Goal: Task Accomplishment & Management: Complete application form

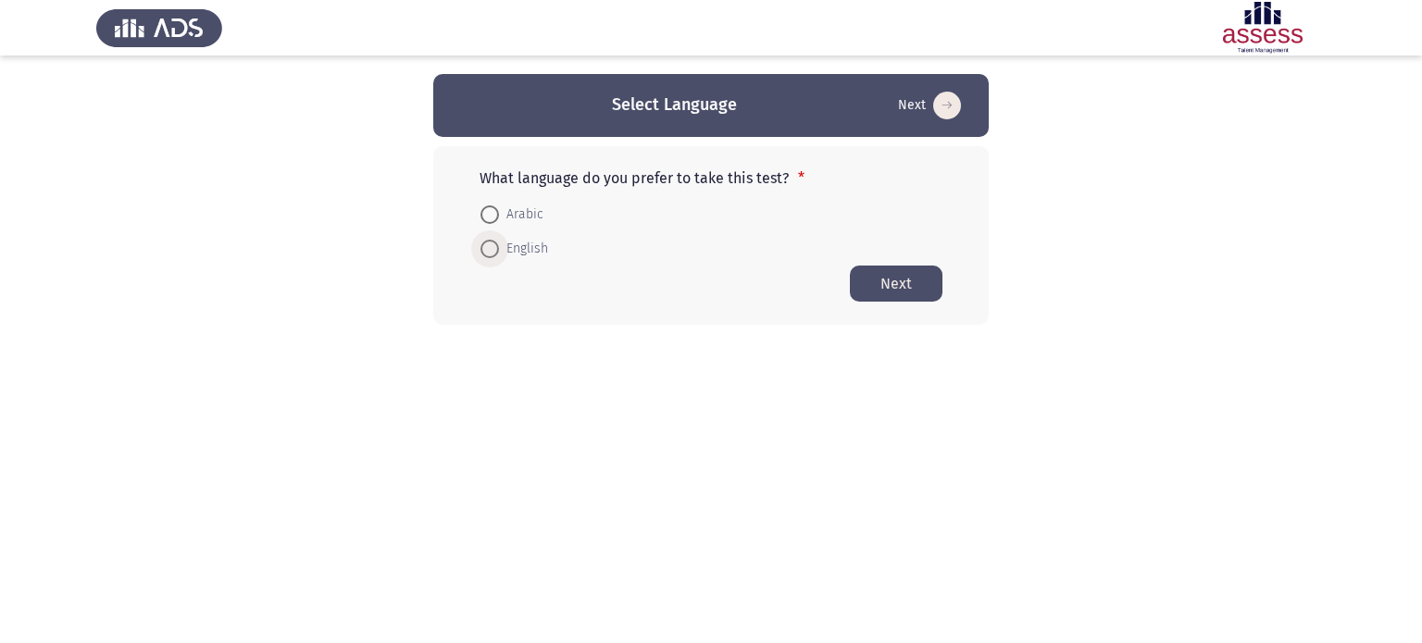
click at [538, 254] on span "English" at bounding box center [523, 249] width 49 height 22
click at [499, 254] on input "English" at bounding box center [489, 249] width 19 height 19
radio input "true"
click at [902, 284] on button "Next" at bounding box center [896, 283] width 93 height 36
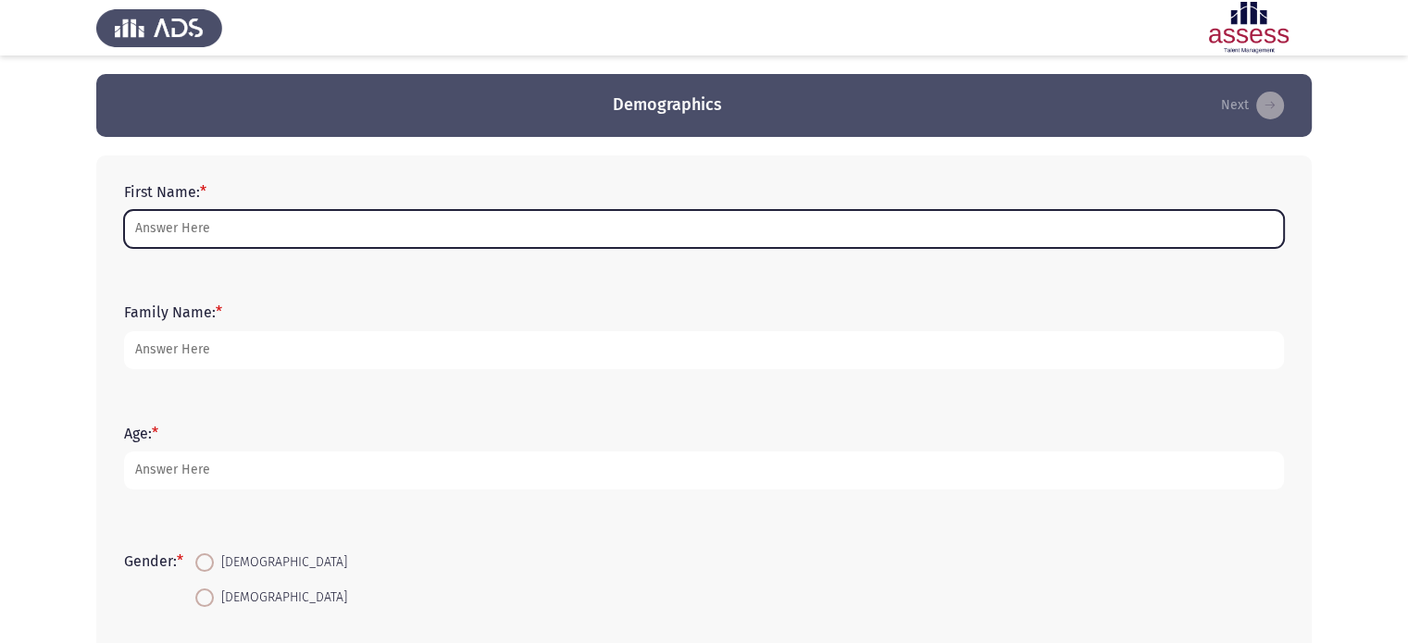
click at [370, 226] on input "First Name: *" at bounding box center [704, 229] width 1160 height 38
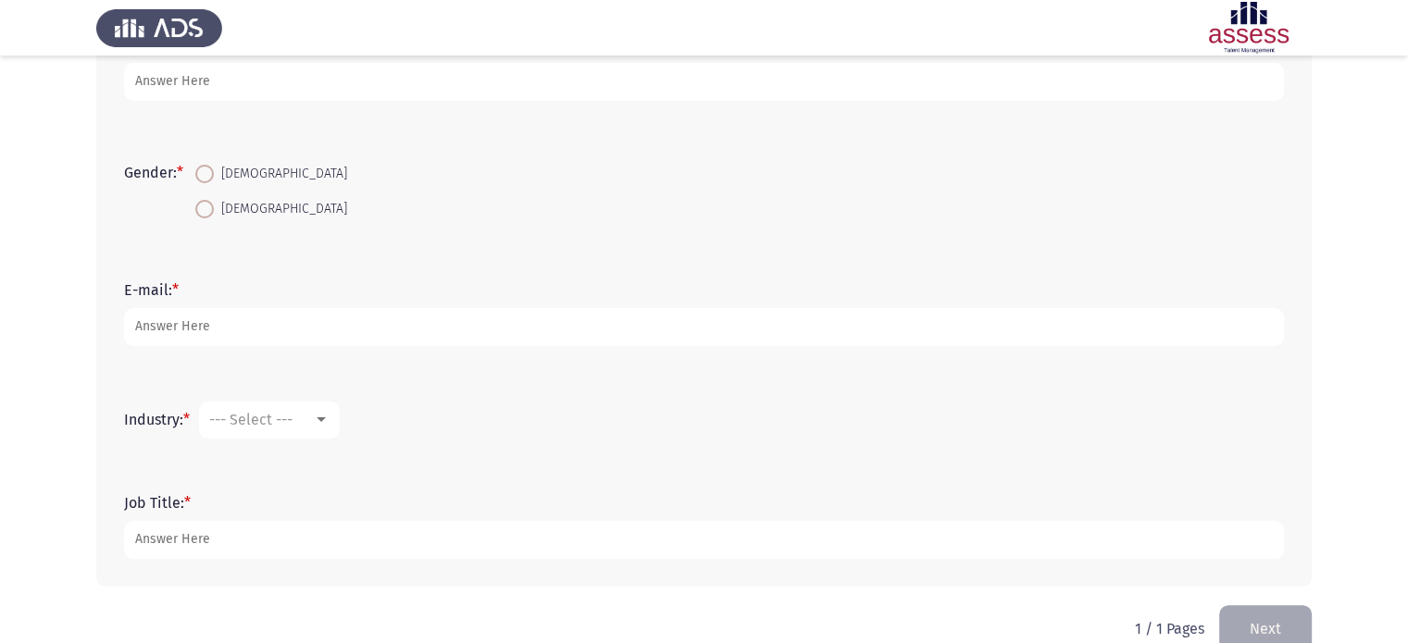
scroll to position [424, 0]
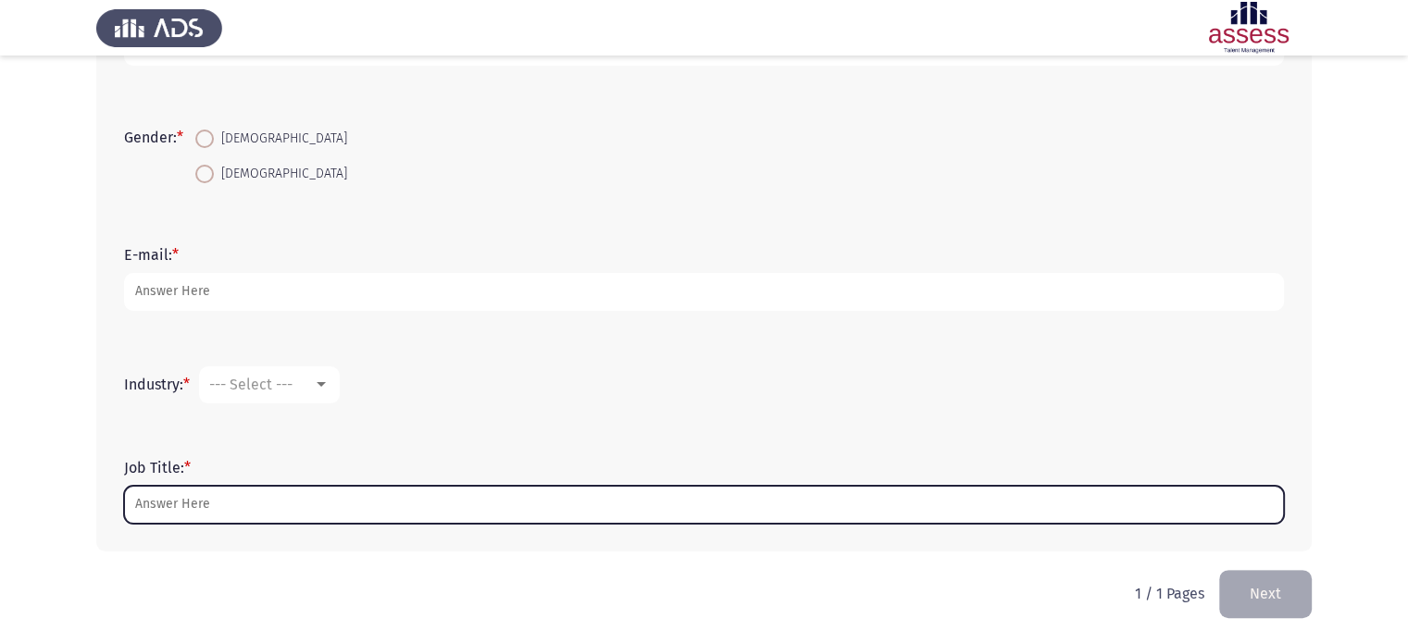
click at [463, 505] on input "Job Title: *" at bounding box center [704, 505] width 1160 height 38
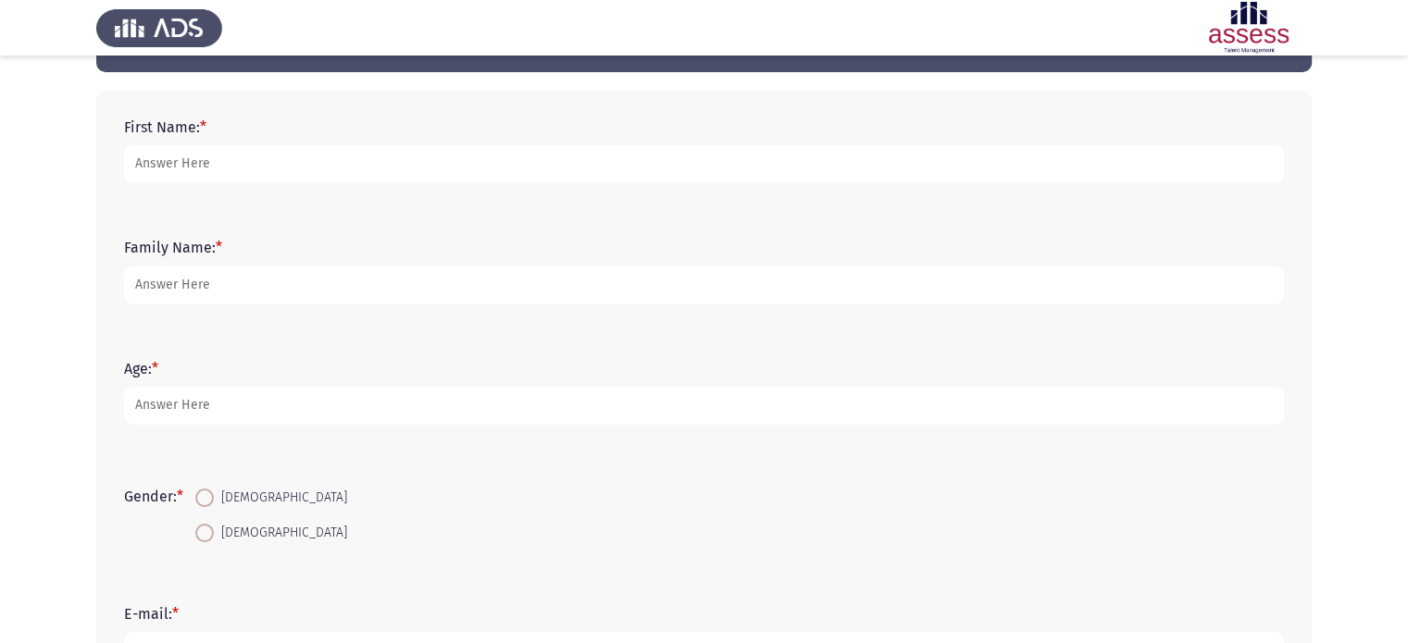
scroll to position [0, 0]
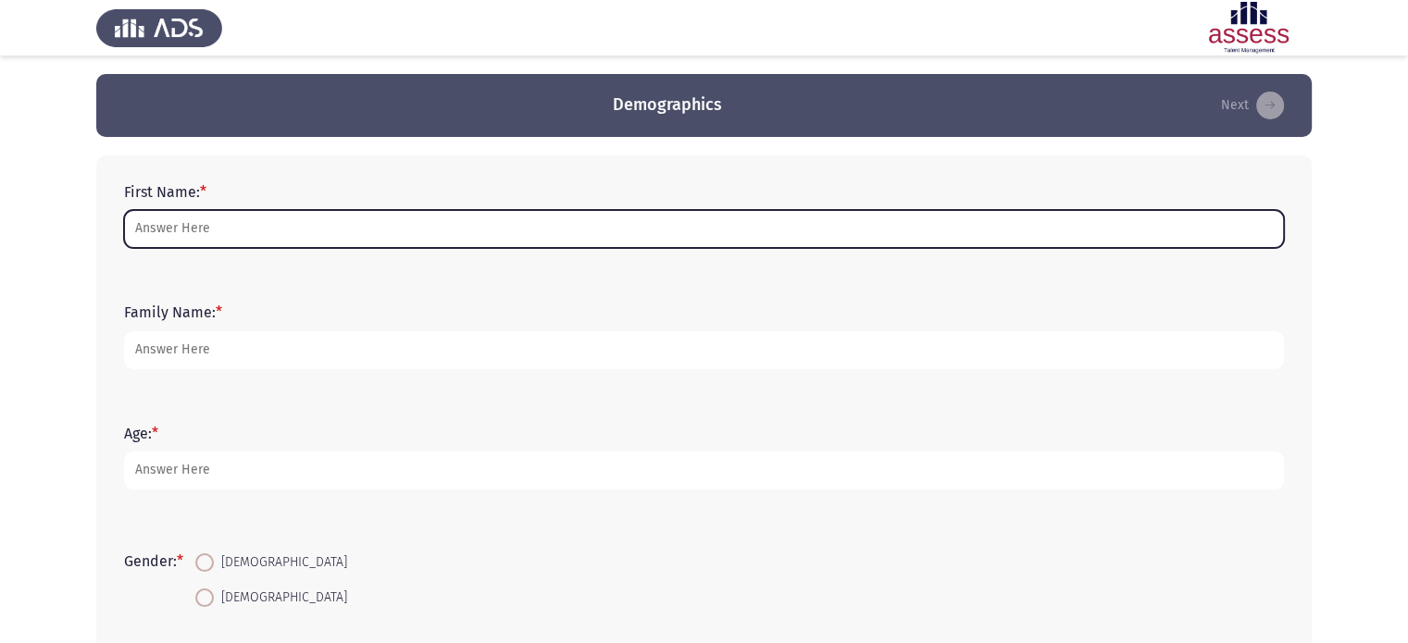
click at [429, 218] on input "First Name: *" at bounding box center [704, 229] width 1160 height 38
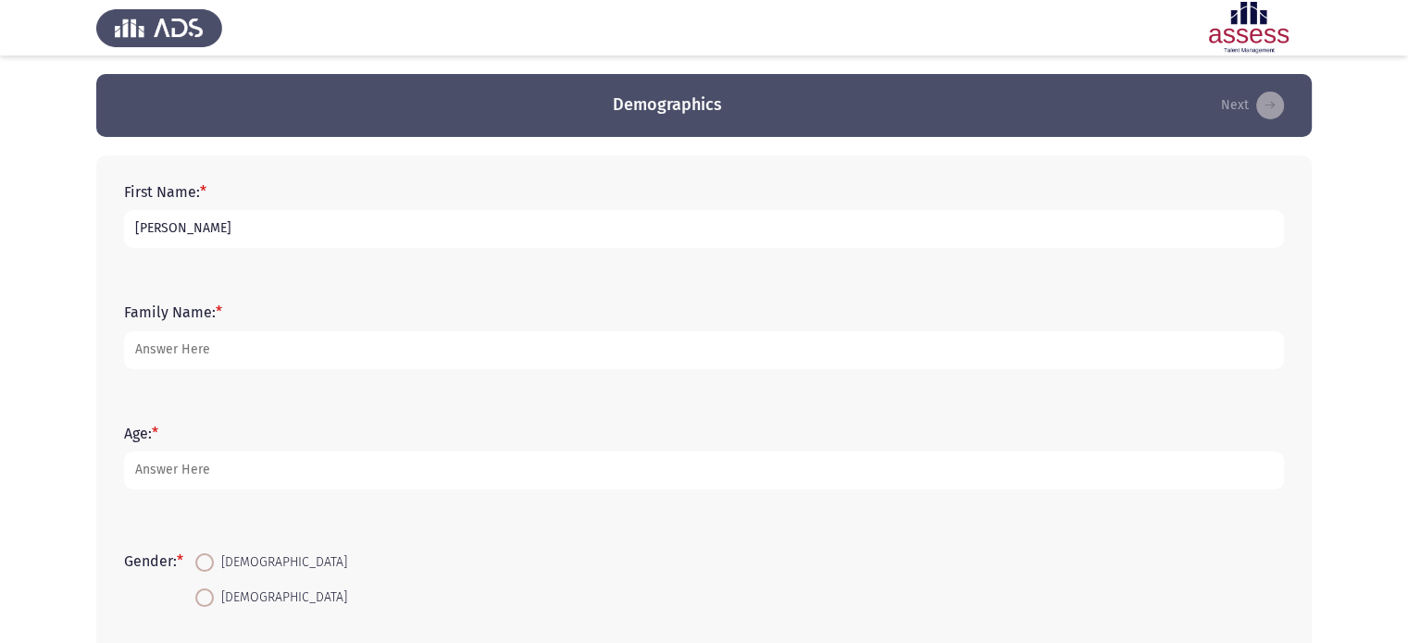
type input "[PERSON_NAME]"
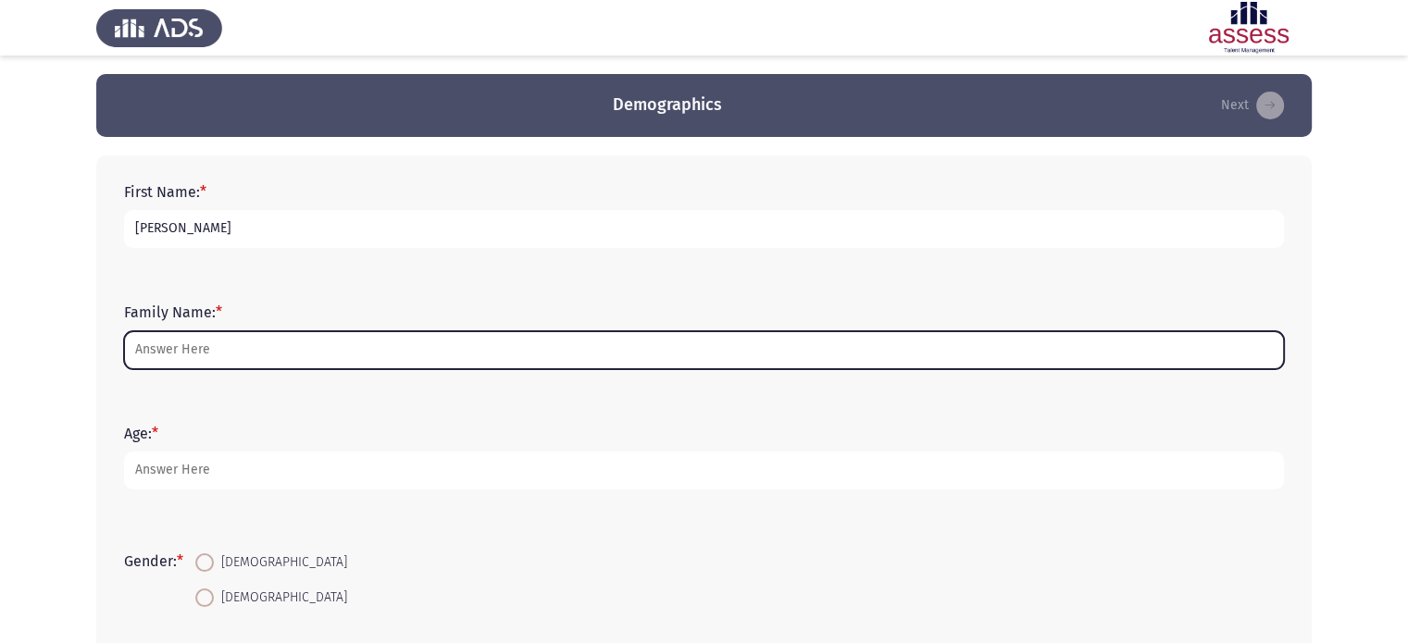
click at [308, 331] on input "Family Name: *" at bounding box center [704, 350] width 1160 height 38
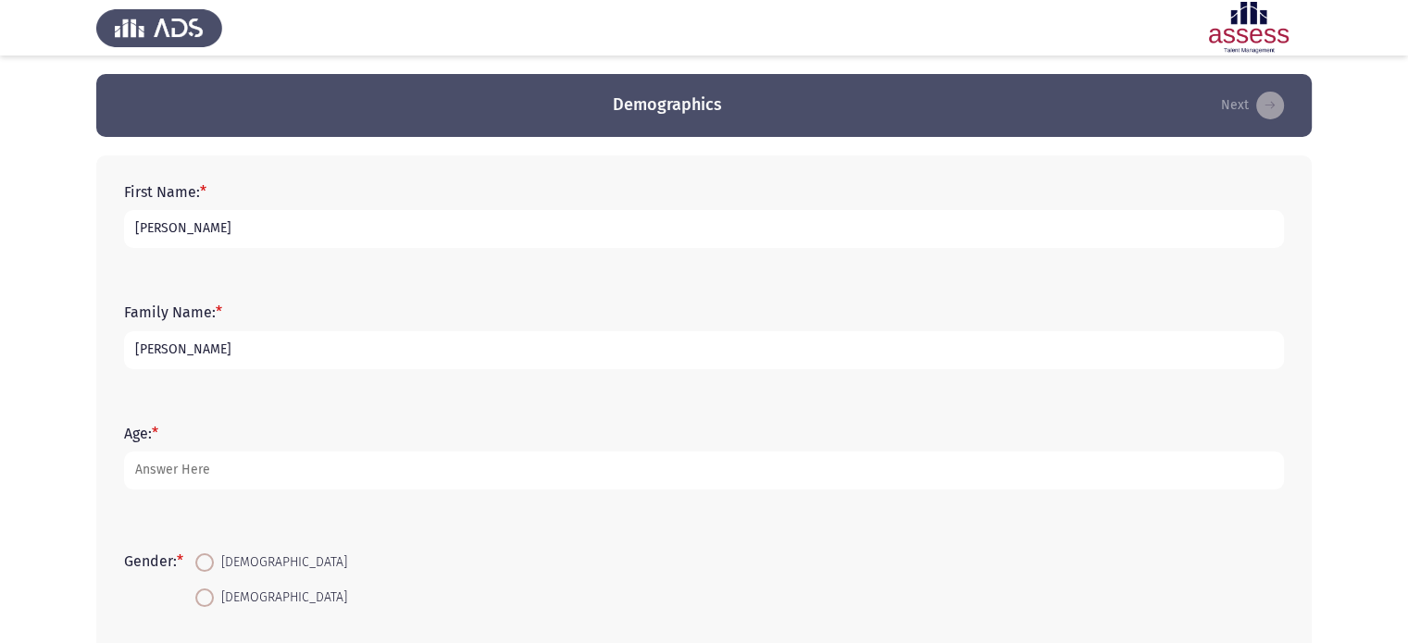
type input "[PERSON_NAME]"
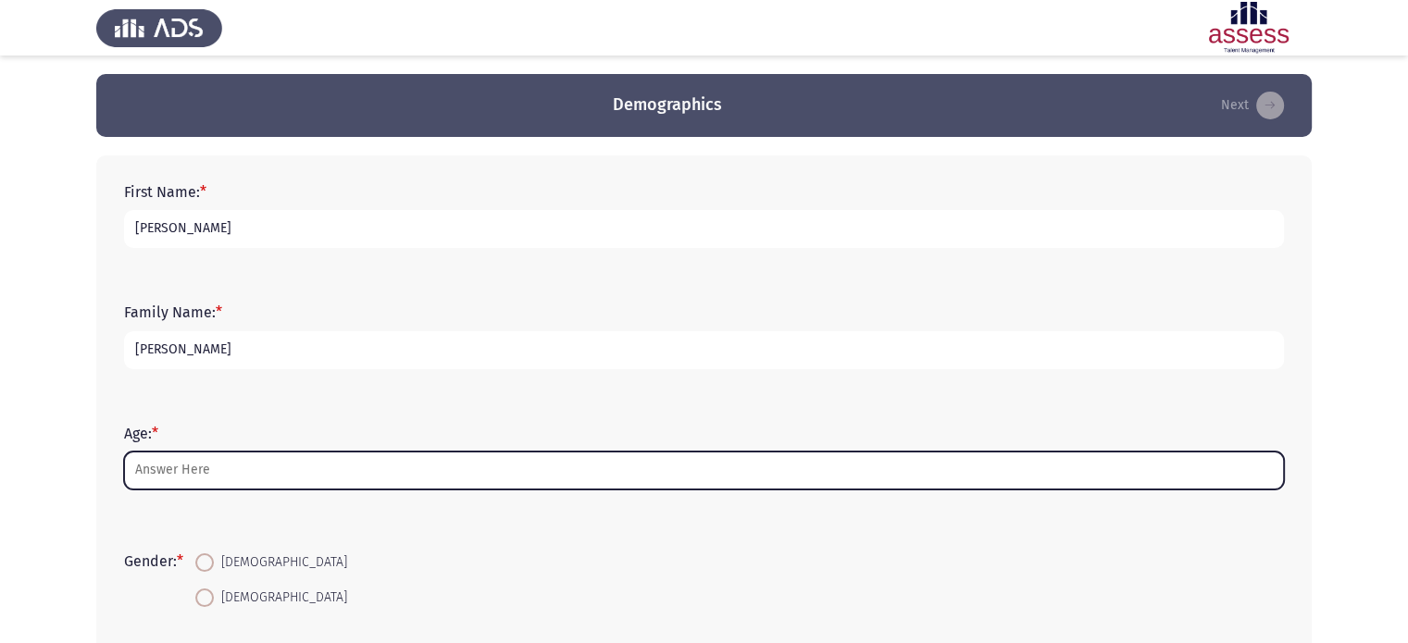
drag, startPoint x: 198, startPoint y: 468, endPoint x: 190, endPoint y: 464, distance: 9.5
click at [196, 468] on input "Age: *" at bounding box center [704, 471] width 1160 height 38
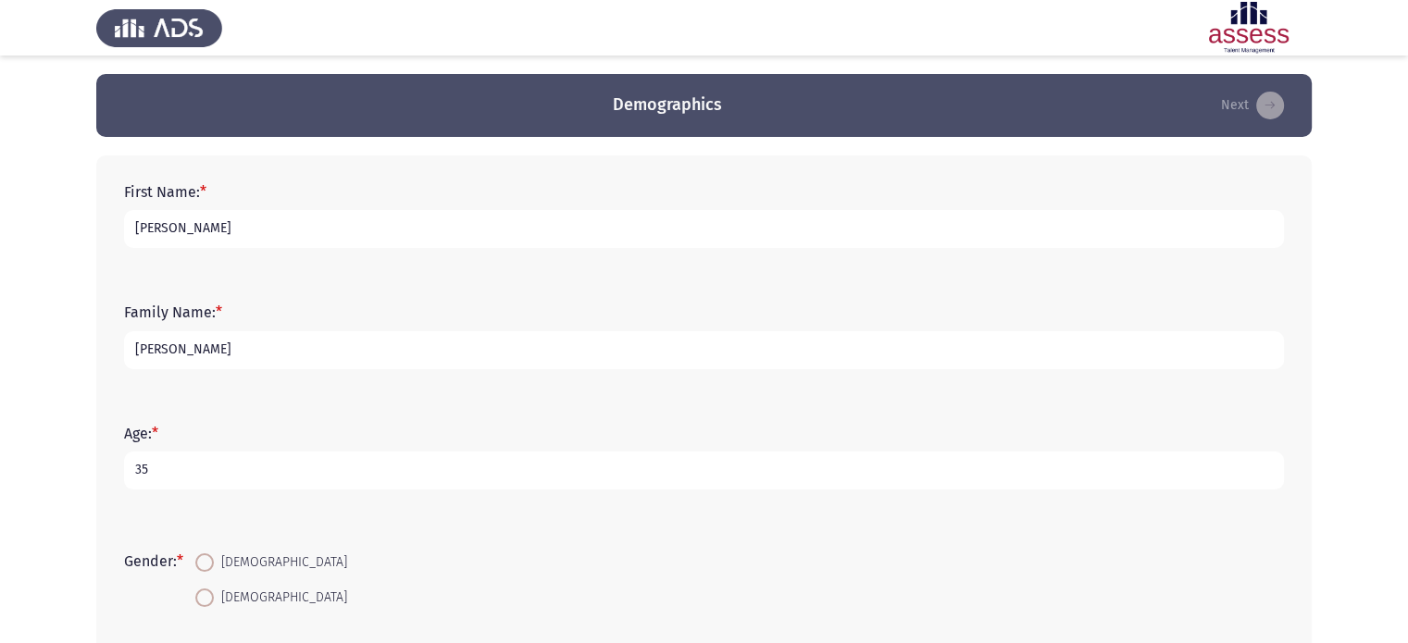
type input "35"
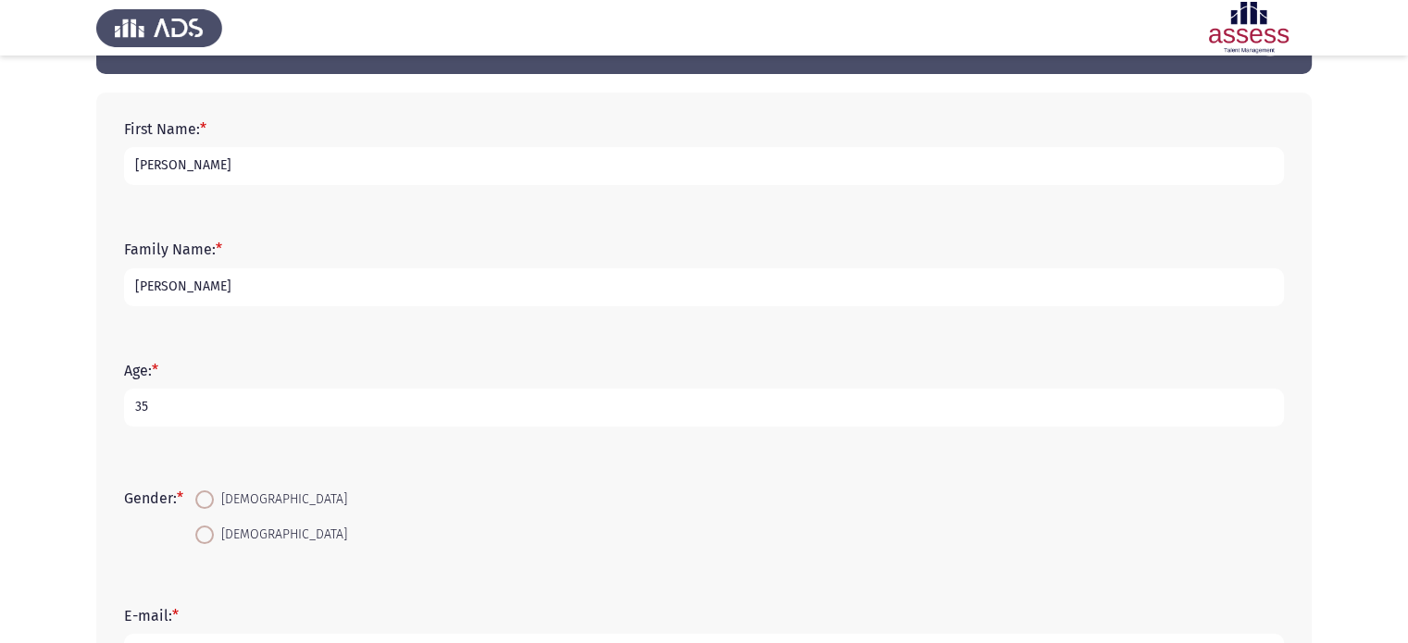
scroll to position [93, 0]
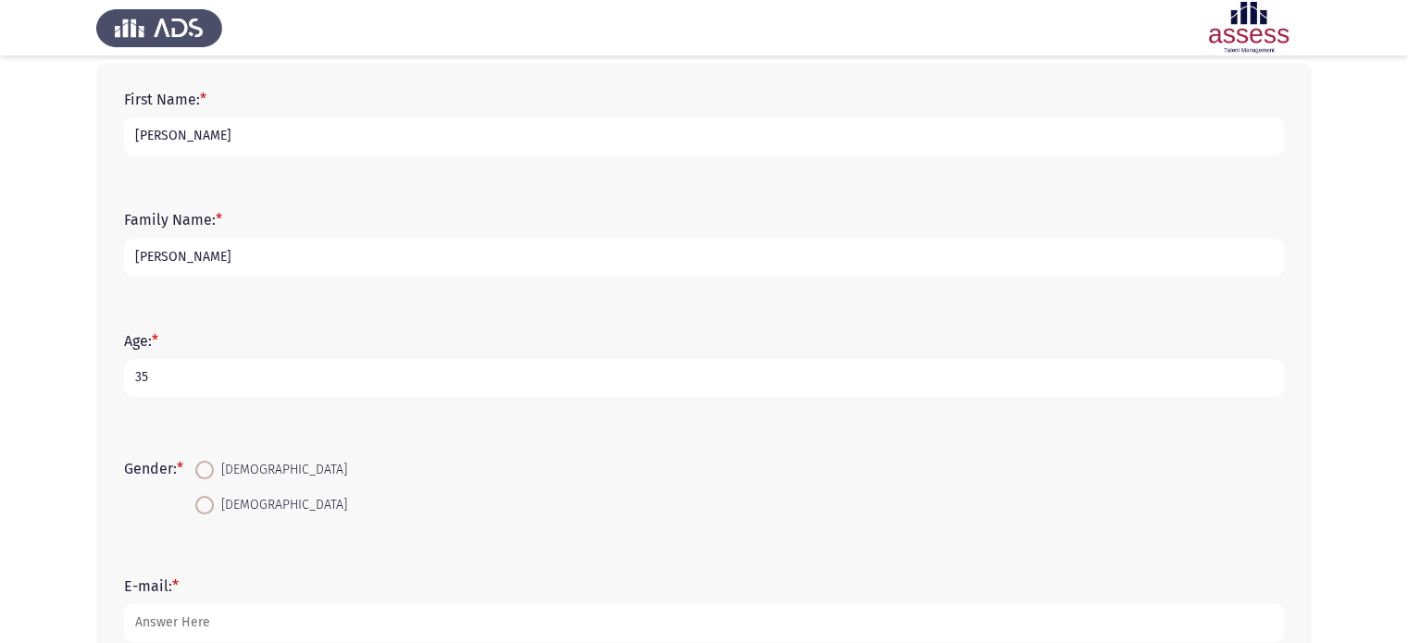
click at [207, 466] on span at bounding box center [204, 470] width 19 height 19
click at [207, 466] on input "[DEMOGRAPHIC_DATA]" at bounding box center [204, 470] width 19 height 19
radio input "true"
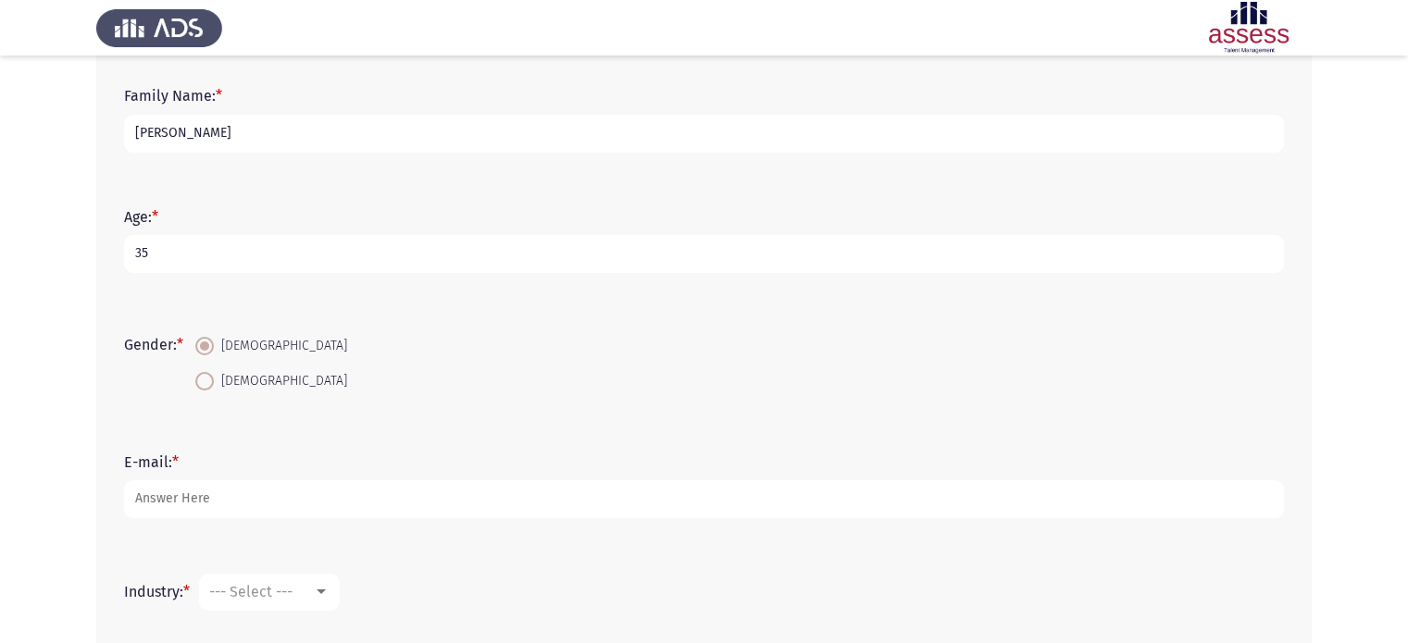
scroll to position [424, 0]
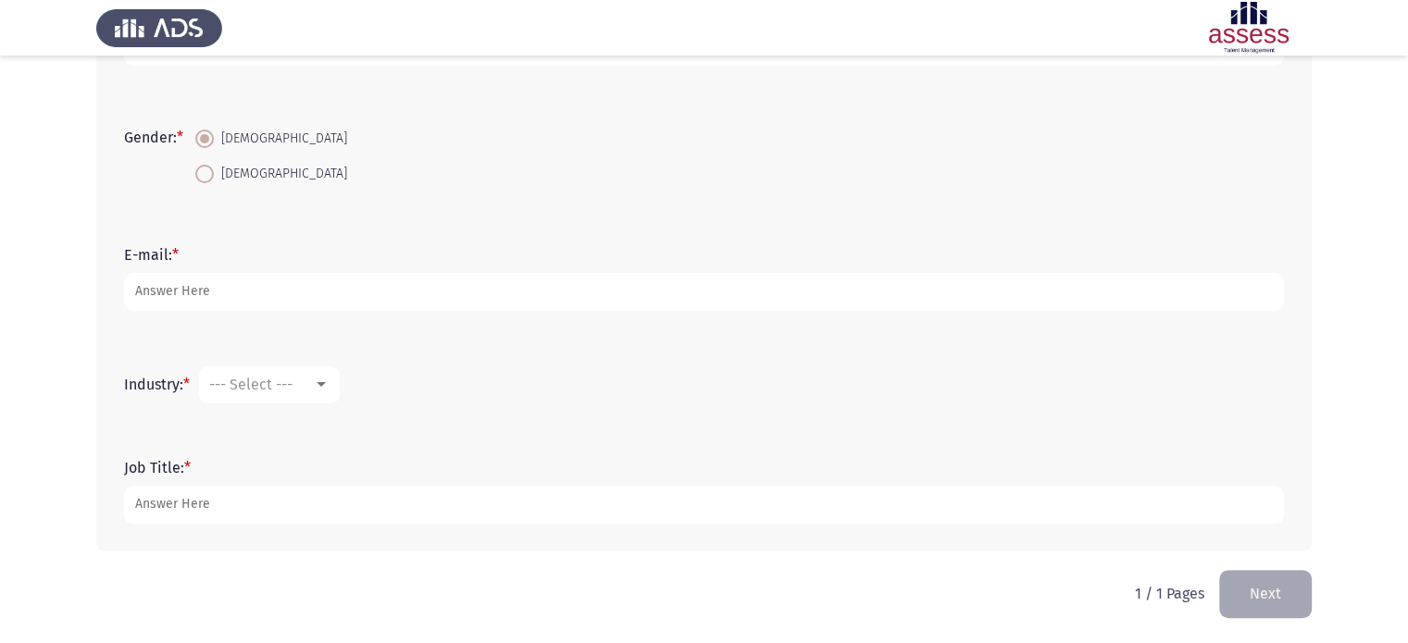
click at [344, 310] on div "E-mail: *" at bounding box center [704, 278] width 1178 height 83
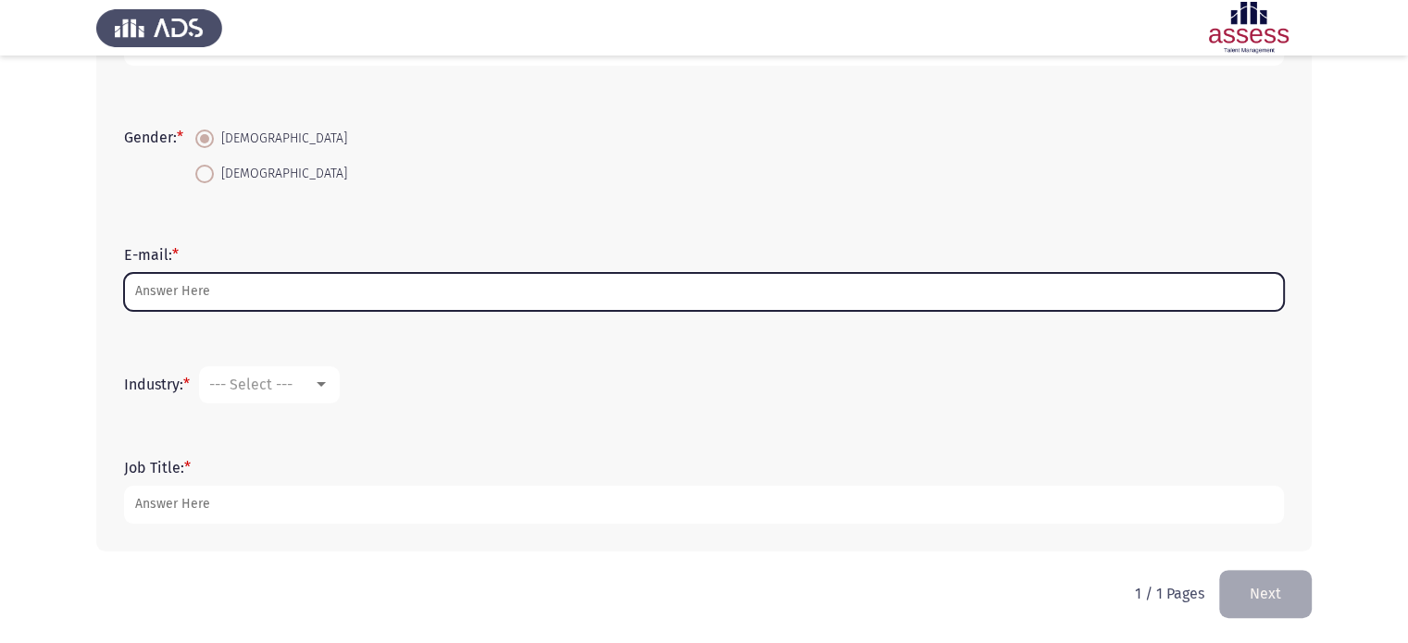
click at [358, 289] on input "E-mail: *" at bounding box center [704, 292] width 1160 height 38
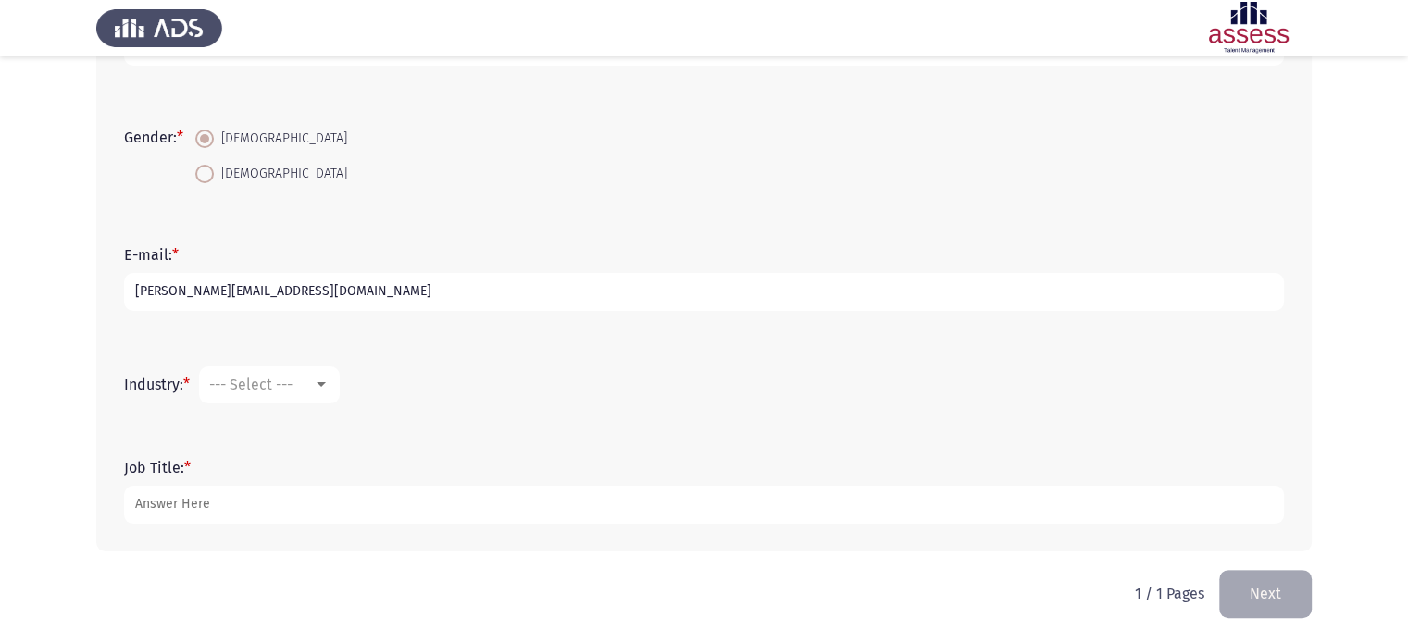
type input "[PERSON_NAME][EMAIL_ADDRESS][DOMAIN_NAME]"
click at [264, 384] on span "--- Select ---" at bounding box center [250, 385] width 83 height 18
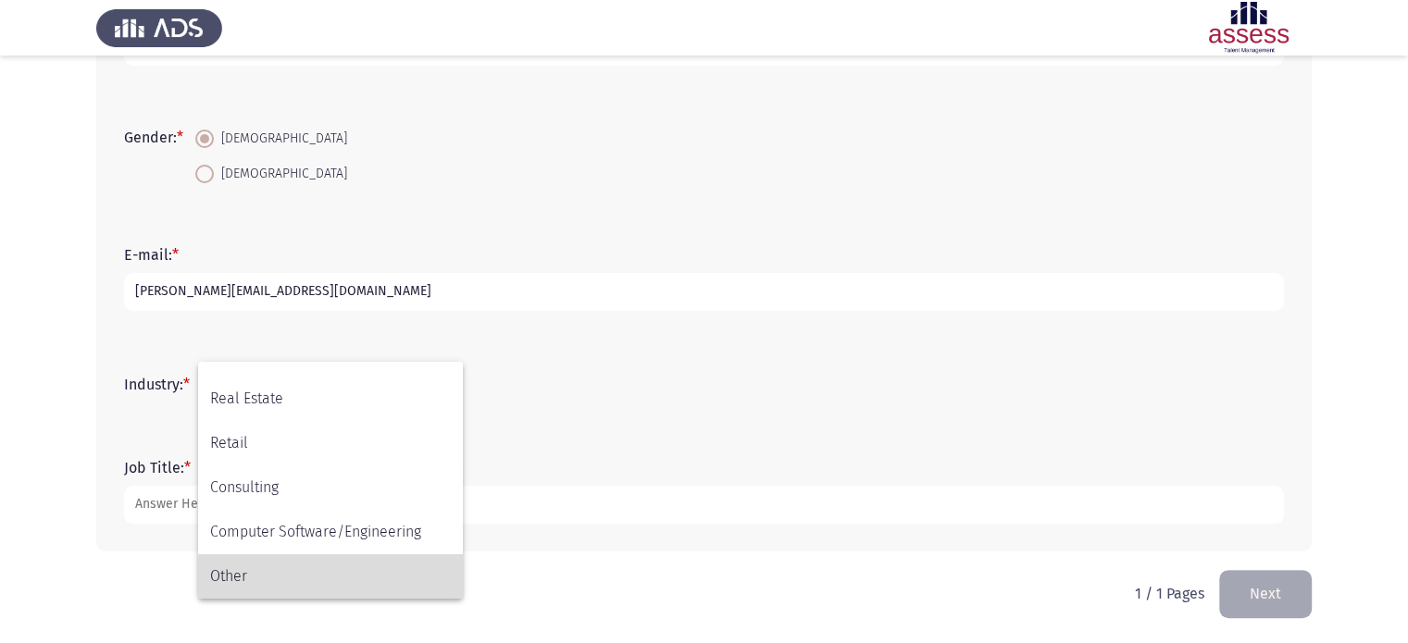
click at [334, 569] on span "Other" at bounding box center [330, 576] width 241 height 44
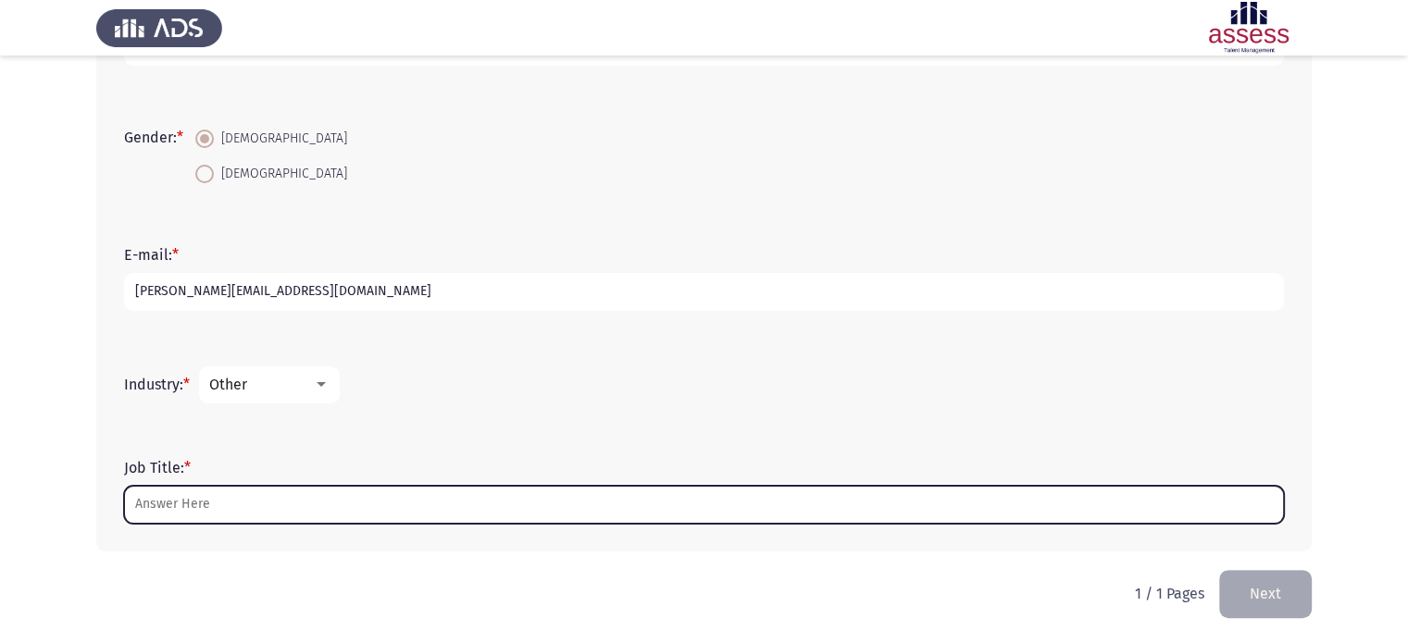
click at [346, 512] on input "Job Title: *" at bounding box center [704, 505] width 1160 height 38
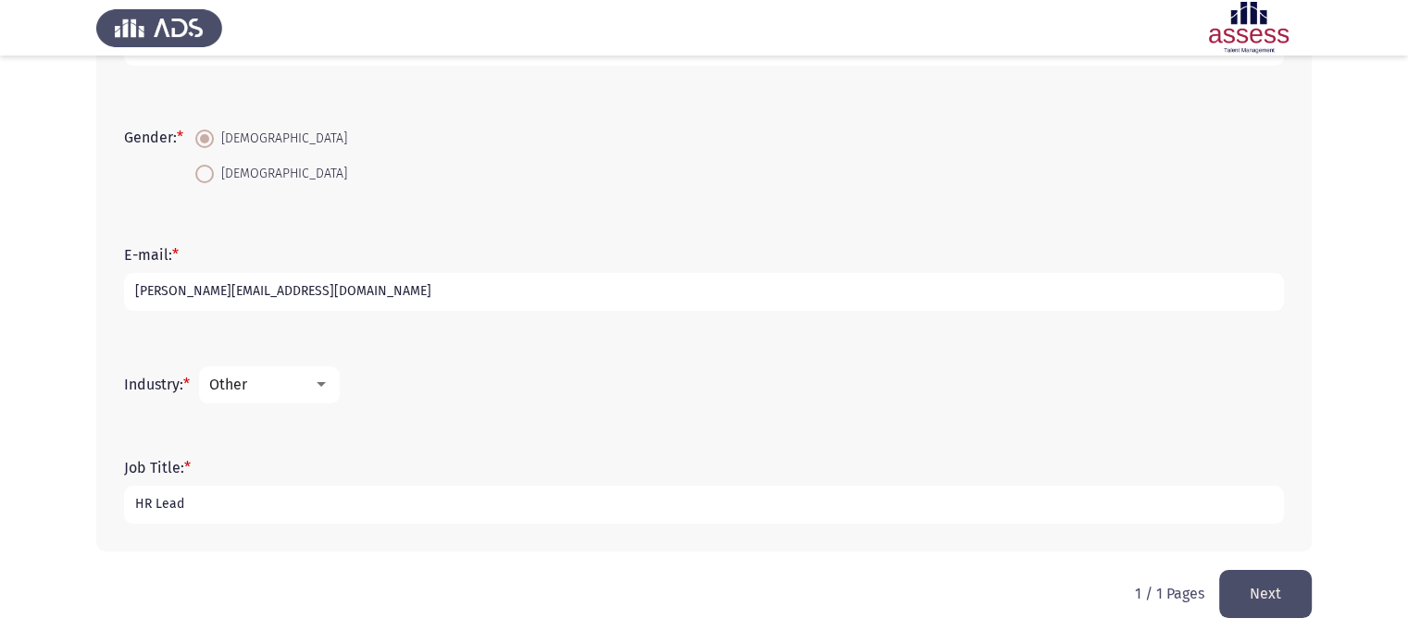
type input "HR Lead"
click at [1258, 595] on button "Next" at bounding box center [1265, 593] width 93 height 47
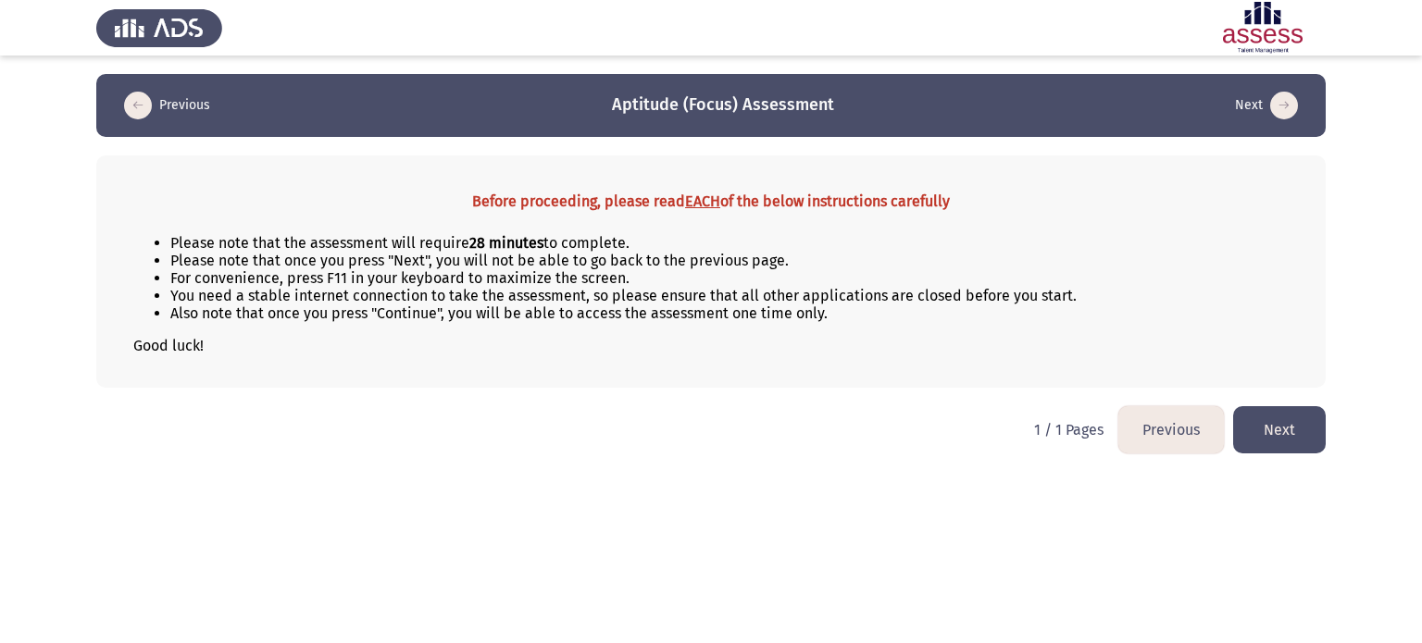
click at [1255, 407] on button "Next" at bounding box center [1279, 429] width 93 height 47
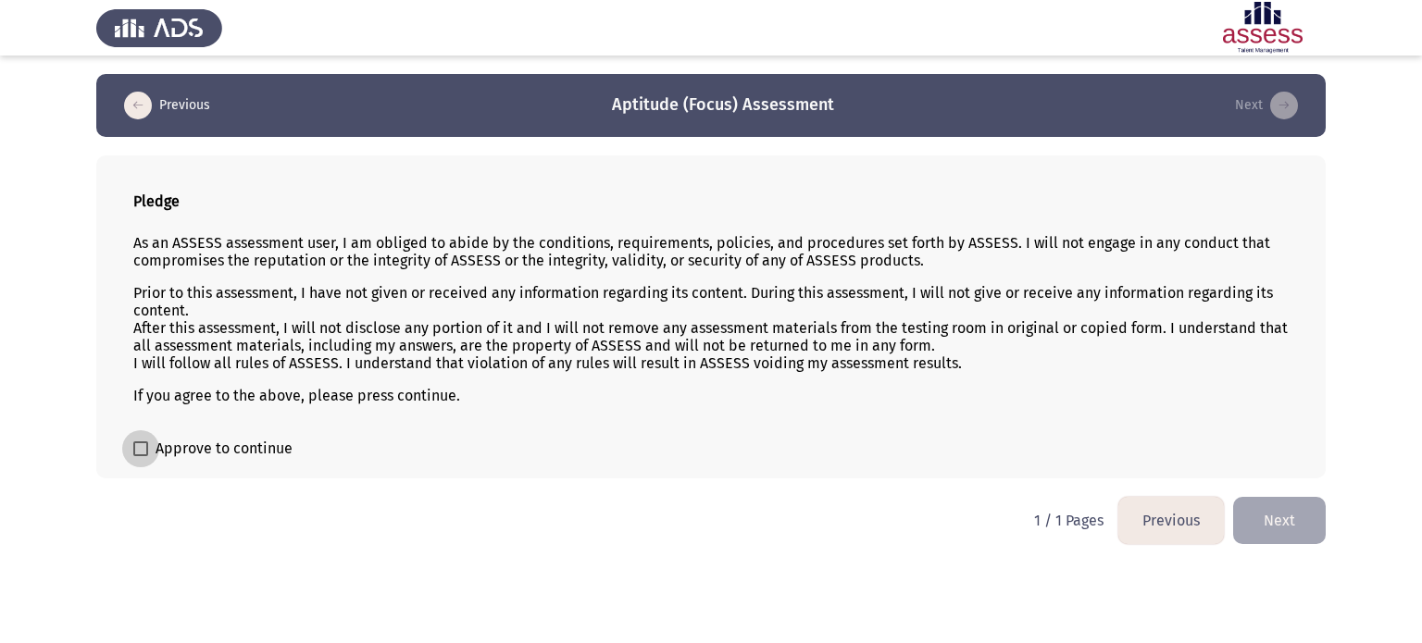
click at [237, 452] on span "Approve to continue" at bounding box center [223, 449] width 137 height 22
click at [141, 456] on input "Approve to continue" at bounding box center [140, 456] width 1 height 1
checkbox input "true"
click at [1276, 521] on button "Next" at bounding box center [1279, 520] width 93 height 47
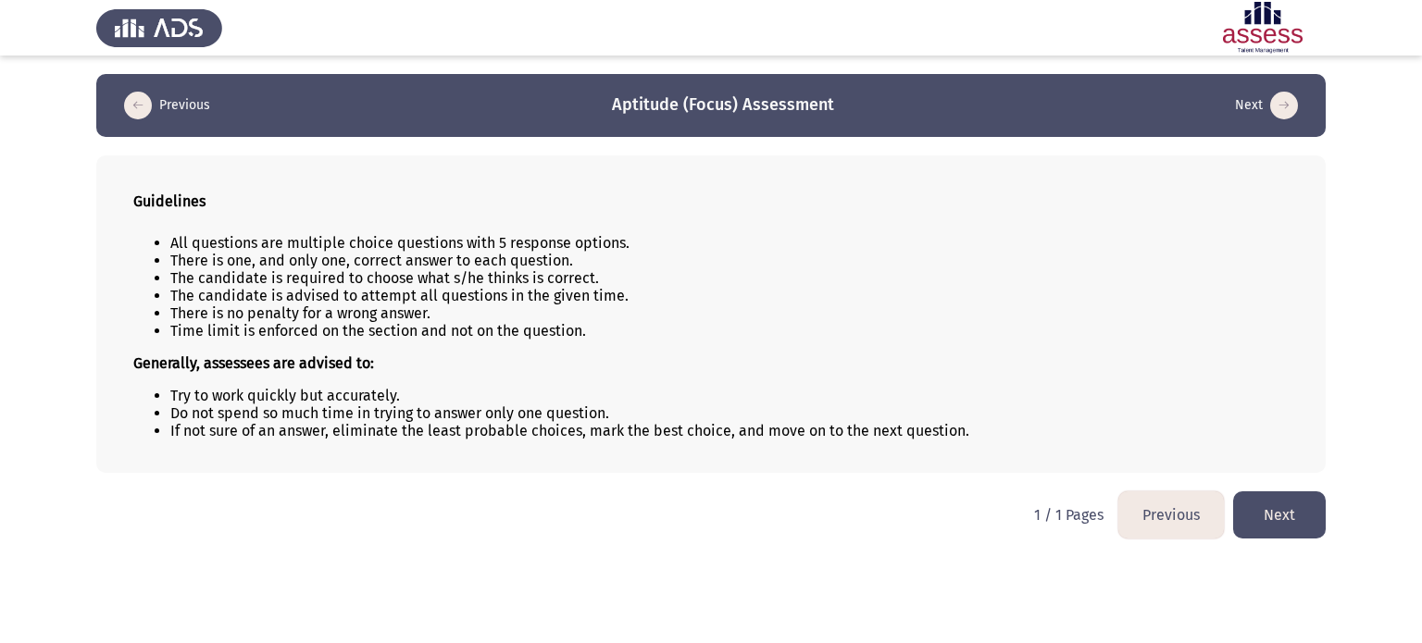
click at [1292, 525] on button "Next" at bounding box center [1279, 514] width 93 height 47
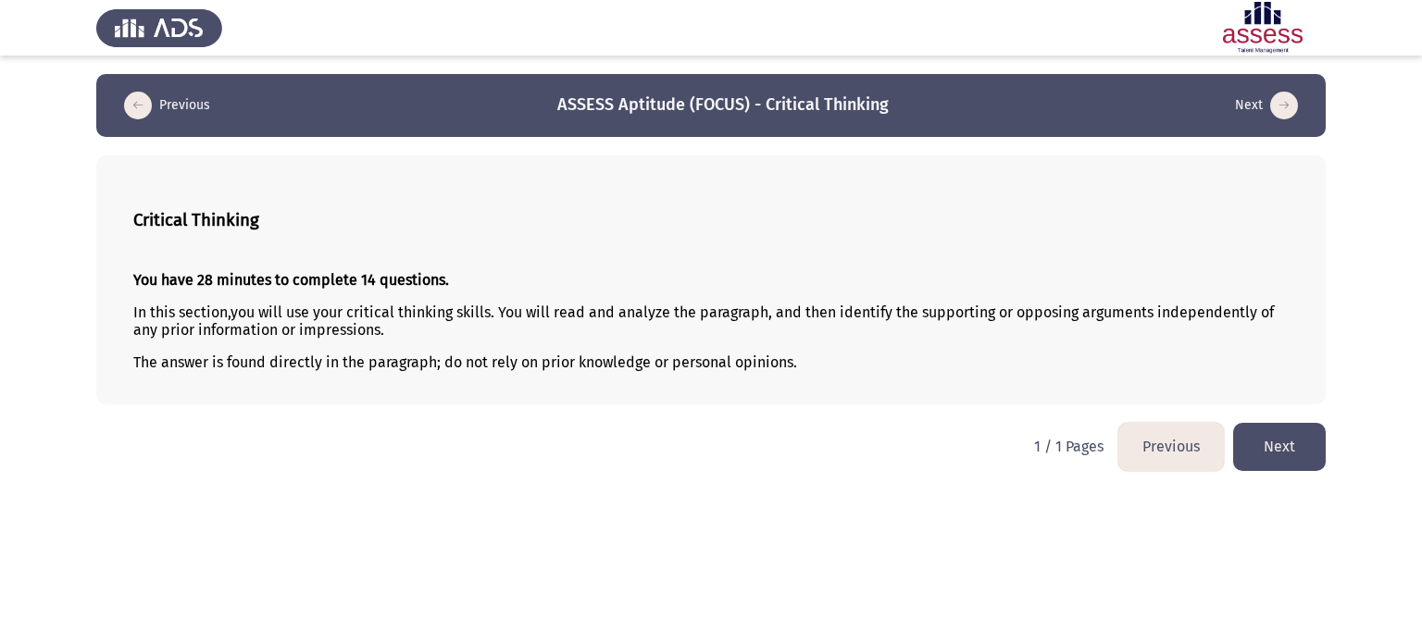
click at [1308, 448] on button "Next" at bounding box center [1279, 446] width 93 height 47
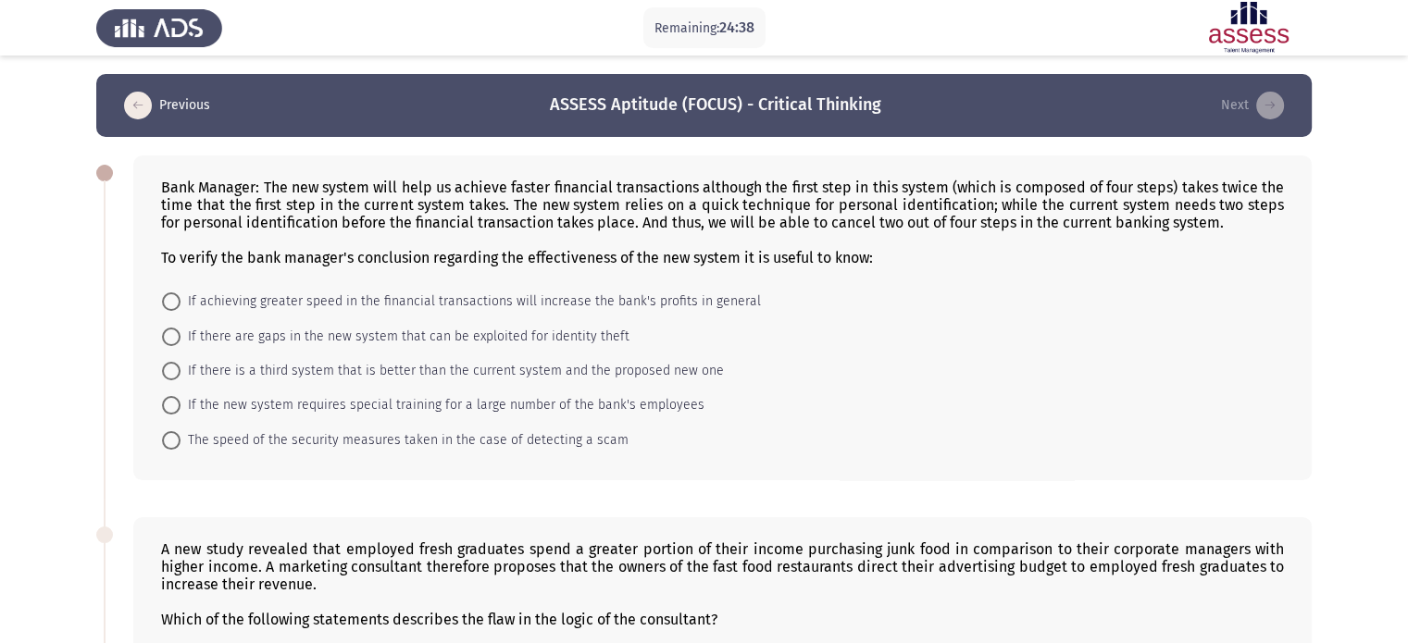
click at [560, 303] on span "If achieving greater speed in the financial transactions will increase the bank…" at bounding box center [470, 302] width 580 height 22
click at [180, 303] on input "If achieving greater speed in the financial transactions will increase the bank…" at bounding box center [171, 301] width 19 height 19
radio input "true"
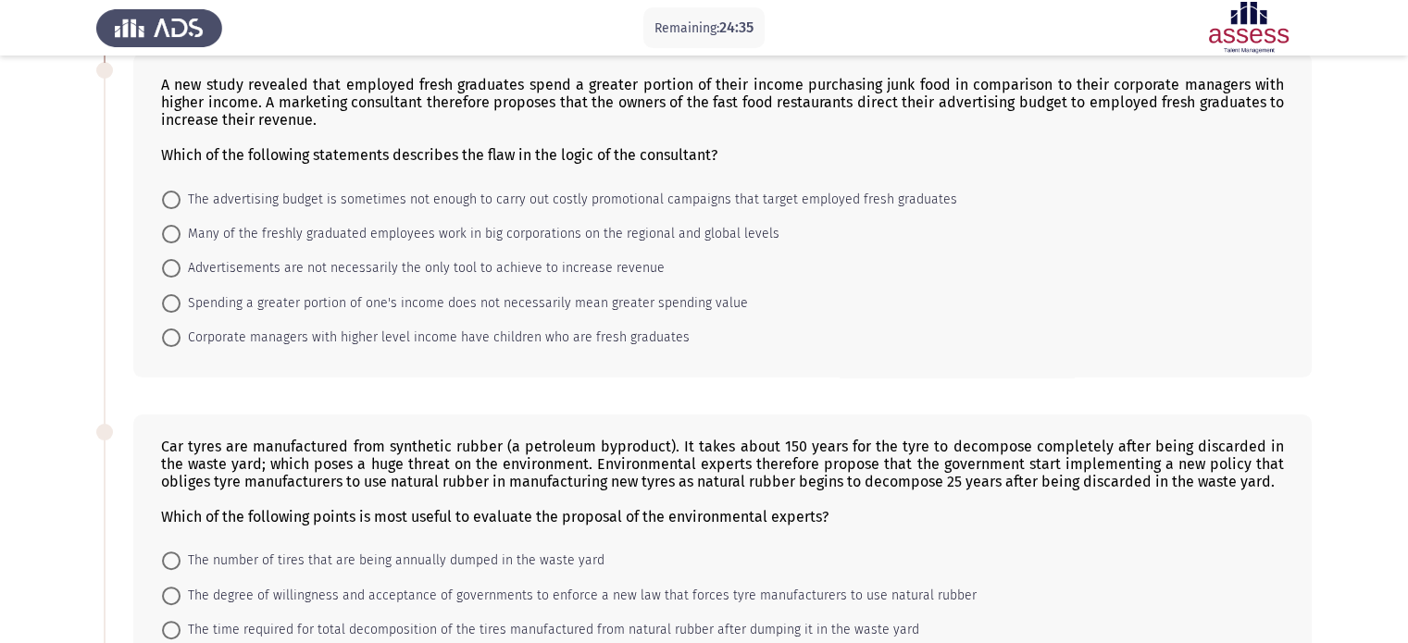
scroll to position [370, 0]
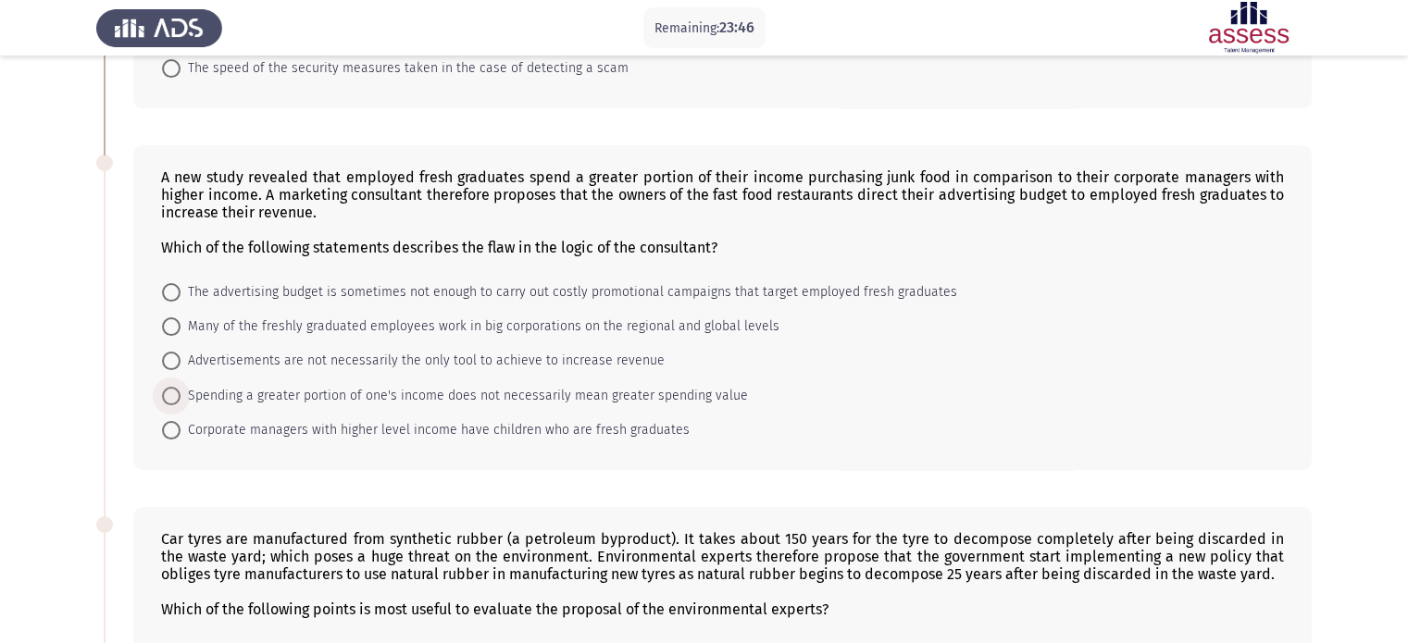
click at [618, 399] on span "Spending a greater portion of one's income does not necessarily mean greater sp…" at bounding box center [463, 396] width 567 height 22
click at [180, 399] on input "Spending a greater portion of one's income does not necessarily mean greater sp…" at bounding box center [171, 396] width 19 height 19
radio input "true"
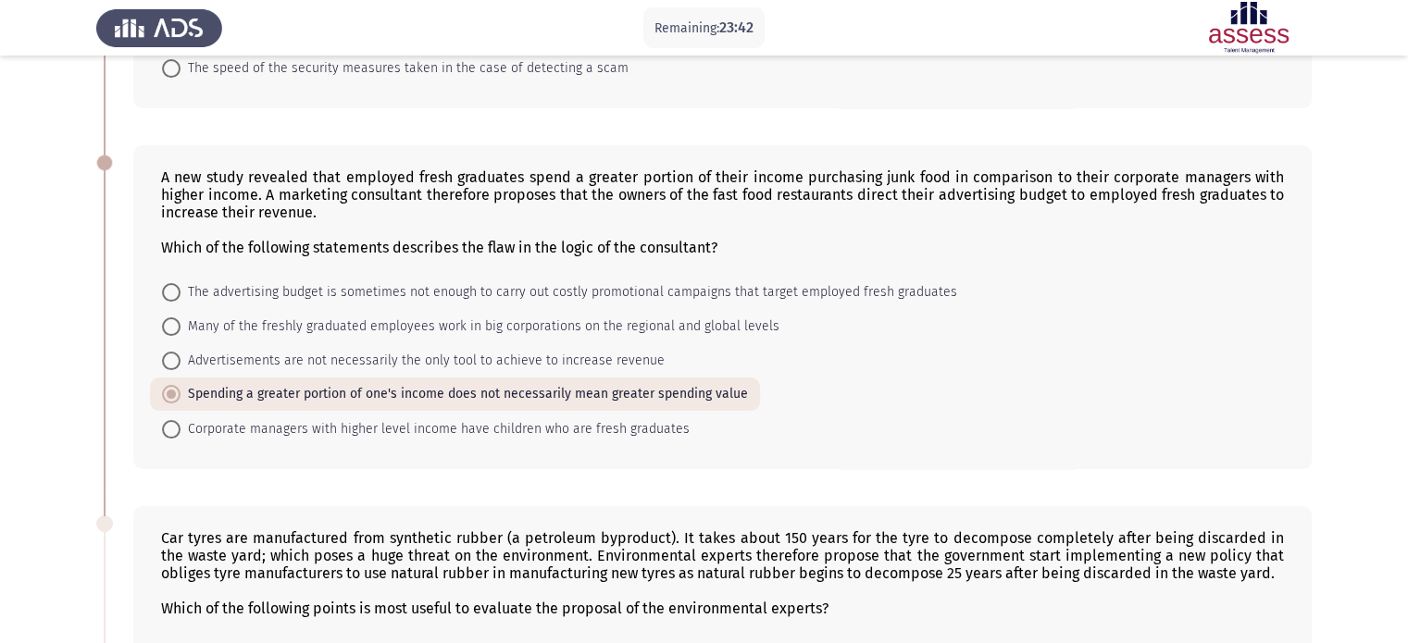
scroll to position [648, 0]
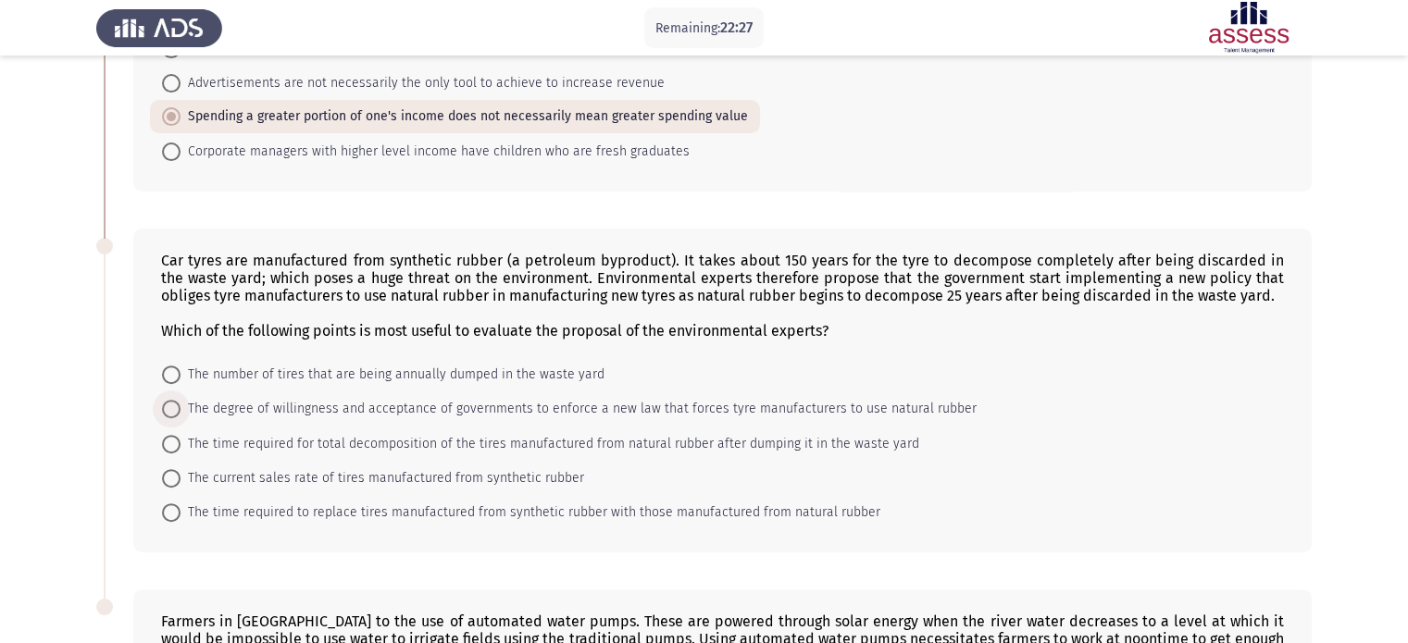
click at [689, 404] on span "The degree of willingness and acceptance of governments to enforce a new law th…" at bounding box center [578, 409] width 796 height 22
click at [180, 404] on input "The degree of willingness and acceptance of governments to enforce a new law th…" at bounding box center [171, 409] width 19 height 19
radio input "true"
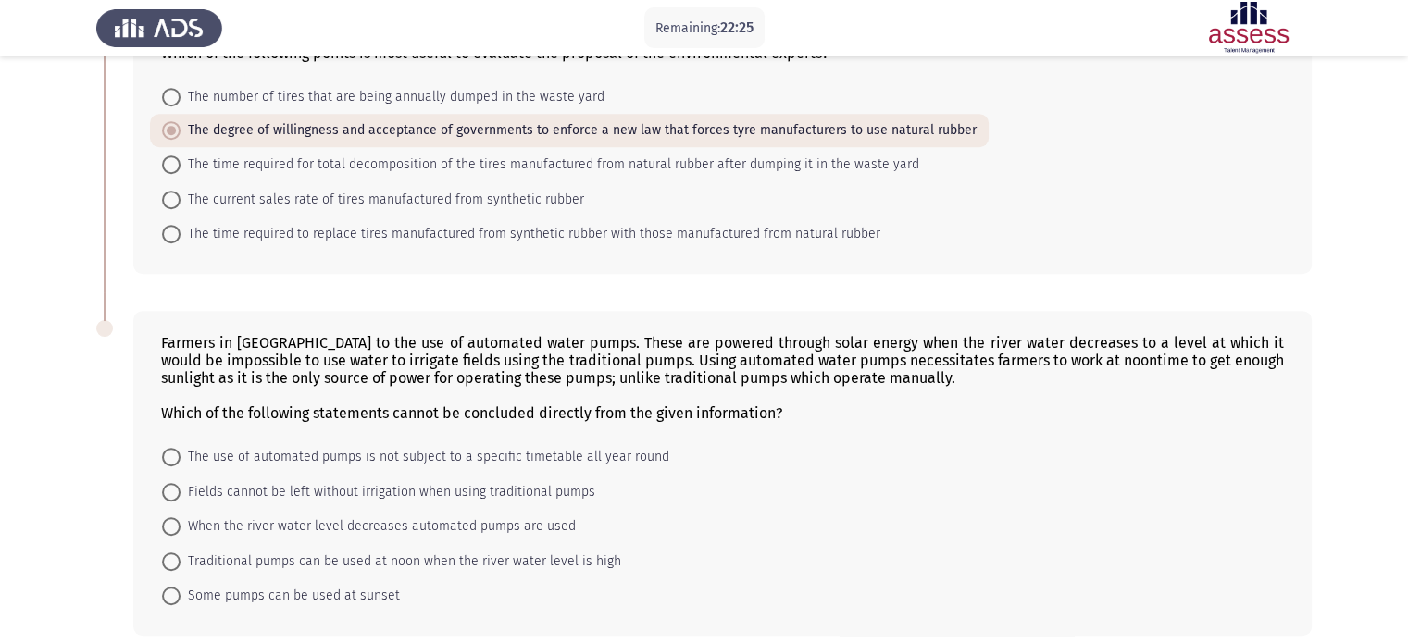
scroll to position [1011, 0]
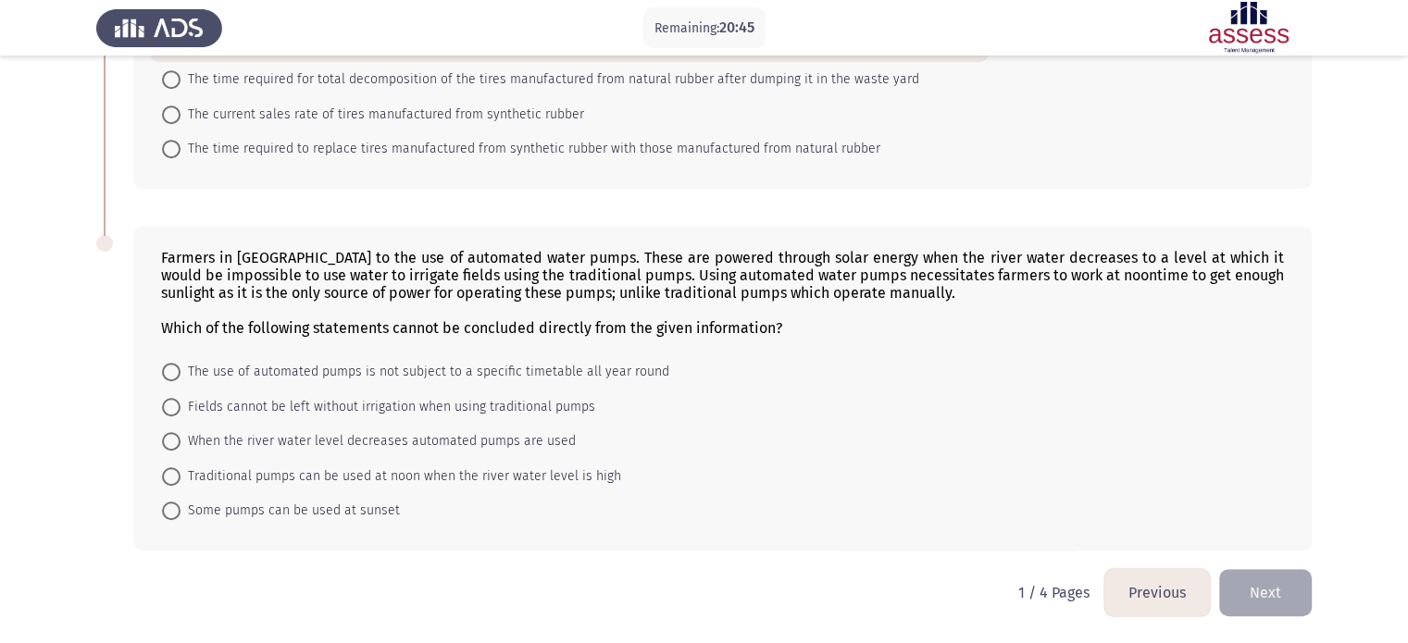
click at [649, 369] on span "The use of automated pumps is not subject to a specific timetable all year round" at bounding box center [424, 372] width 489 height 22
click at [180, 369] on input "The use of automated pumps is not subject to a specific timetable all year round" at bounding box center [171, 372] width 19 height 19
radio input "true"
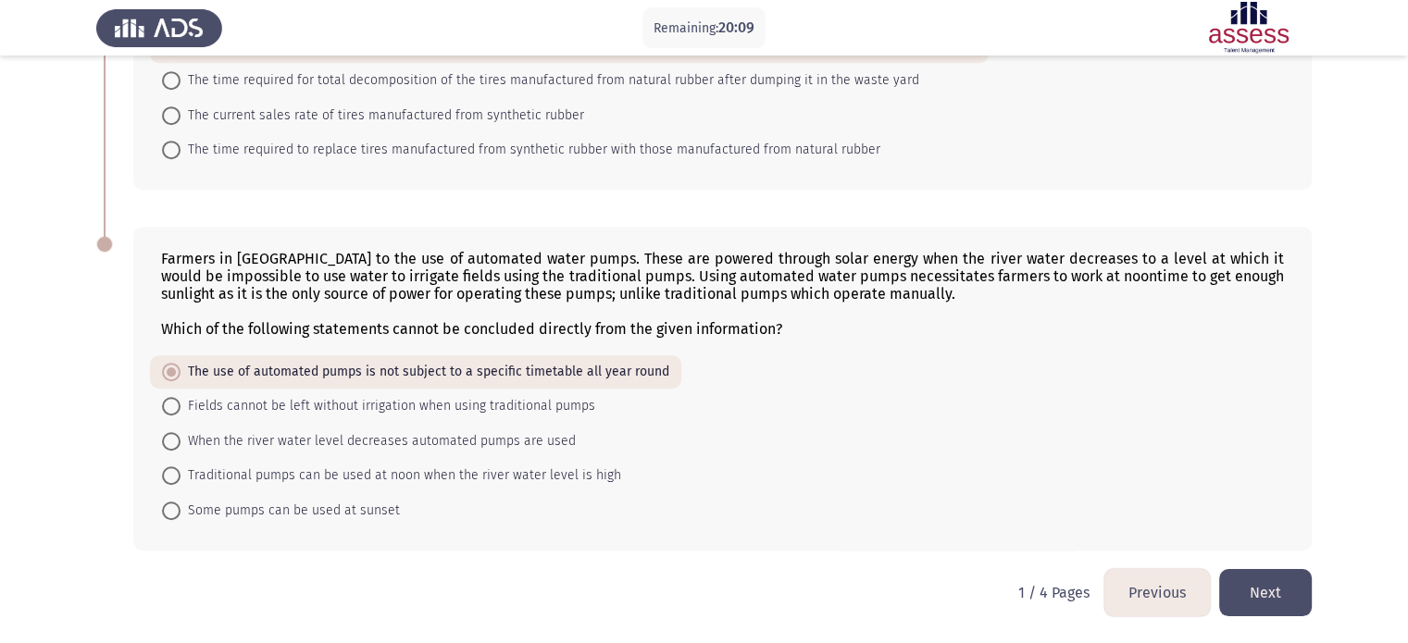
click at [549, 405] on span "Fields cannot be left without irrigation when using traditional pumps" at bounding box center [387, 406] width 415 height 22
click at [180, 405] on input "Fields cannot be left without irrigation when using traditional pumps" at bounding box center [171, 406] width 19 height 19
radio input "true"
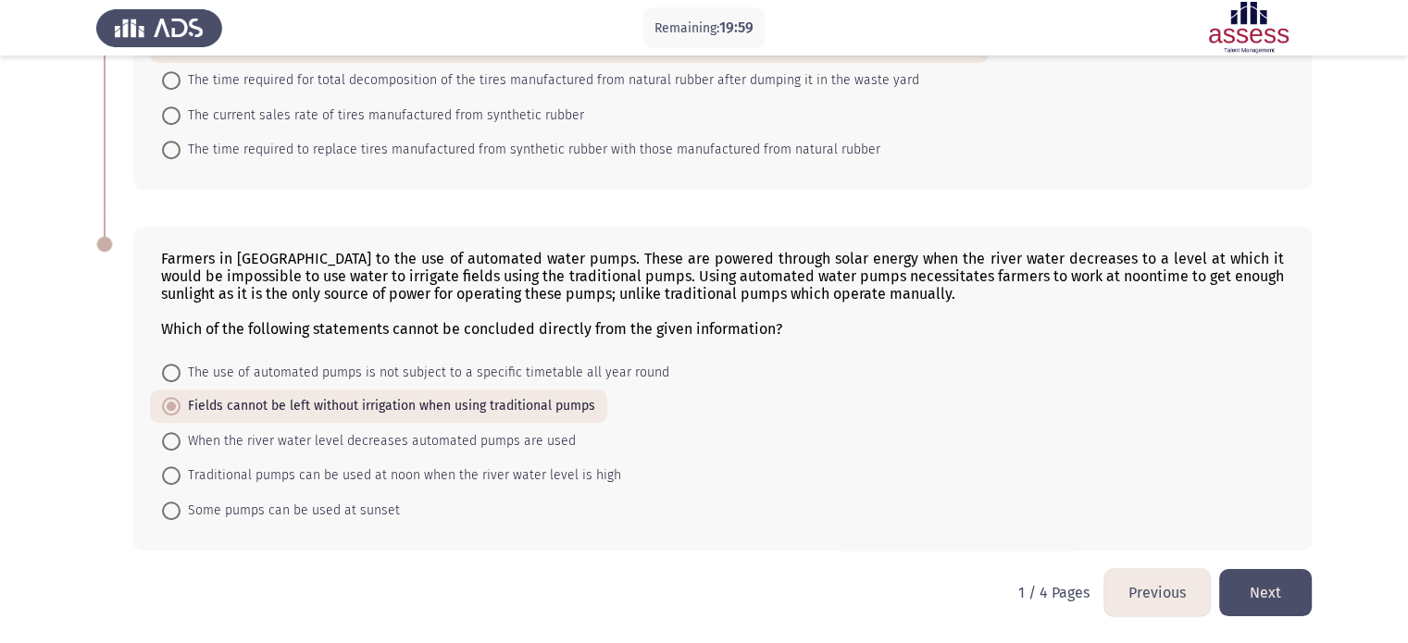
click at [1272, 581] on button "Next" at bounding box center [1265, 592] width 93 height 47
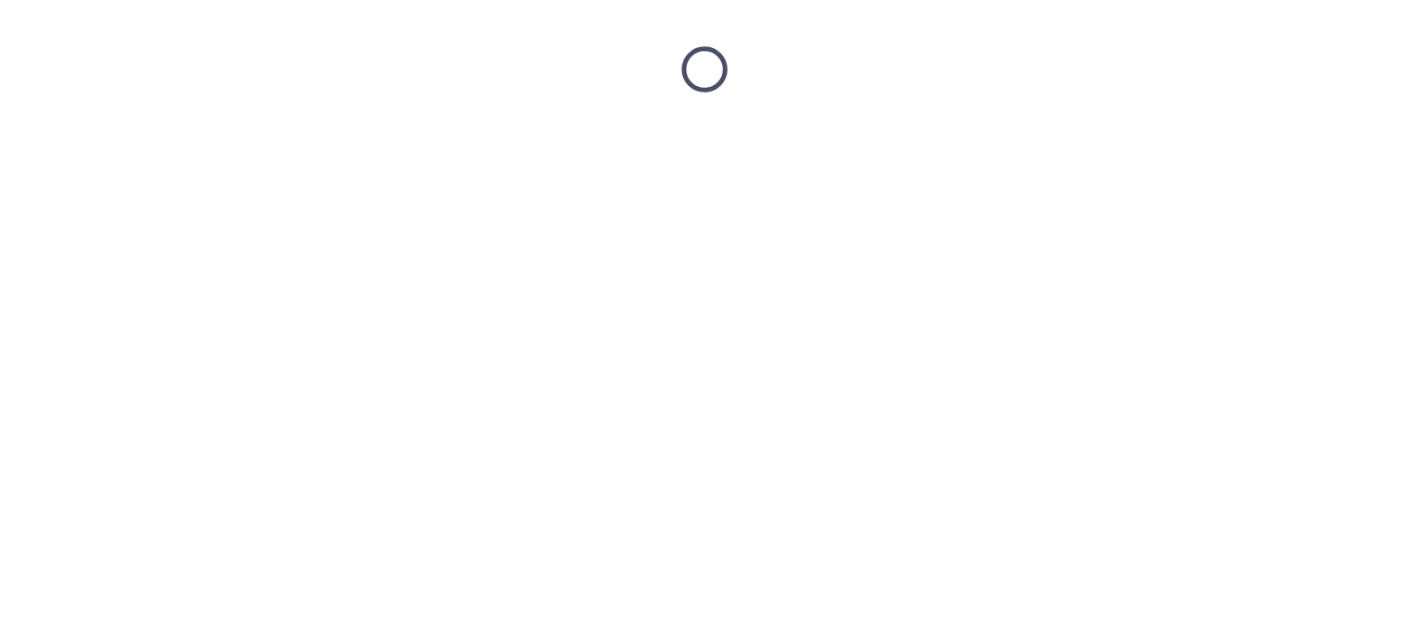
scroll to position [0, 0]
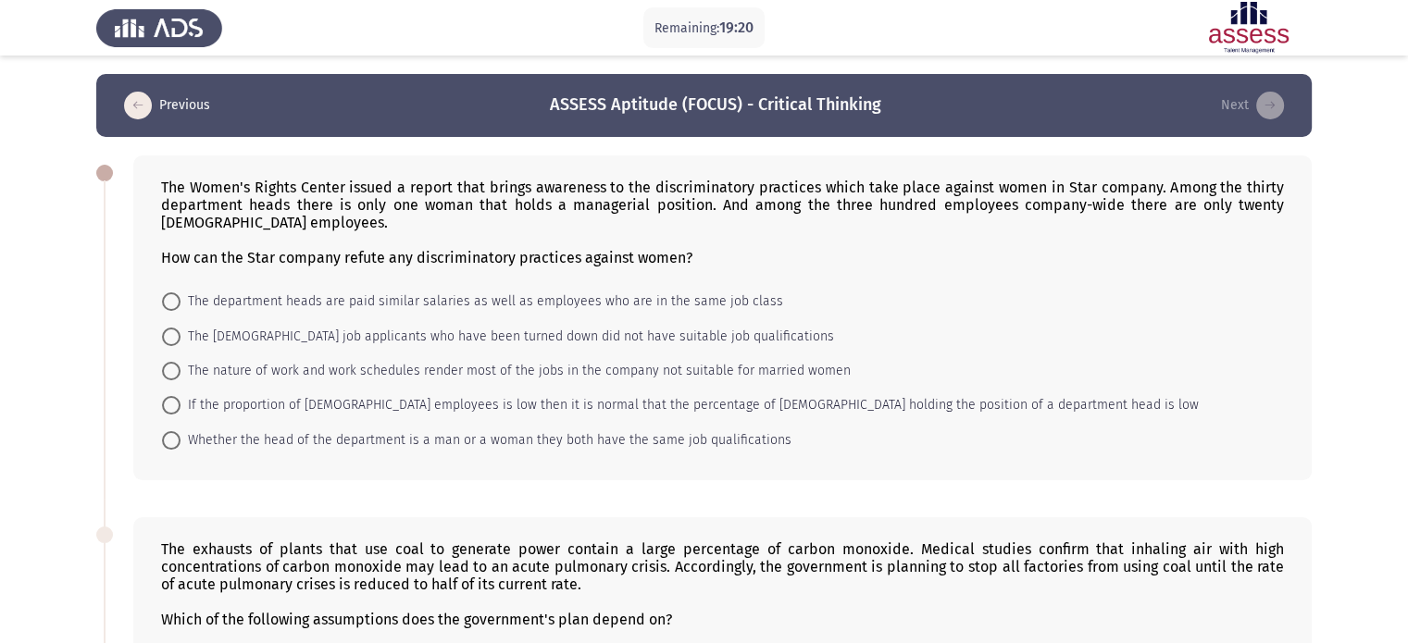
click at [1051, 106] on app-previous-next-buttons "Previous ASSESS Aptitude (FOCUS) - Critical Thinking Next" at bounding box center [703, 106] width 1171 height 30
click at [548, 337] on span "The [DEMOGRAPHIC_DATA] job applicants who have been turned down did not have su…" at bounding box center [506, 337] width 653 height 22
click at [180, 337] on input "The [DEMOGRAPHIC_DATA] job applicants who have been turned down did not have su…" at bounding box center [171, 337] width 19 height 19
radio input "true"
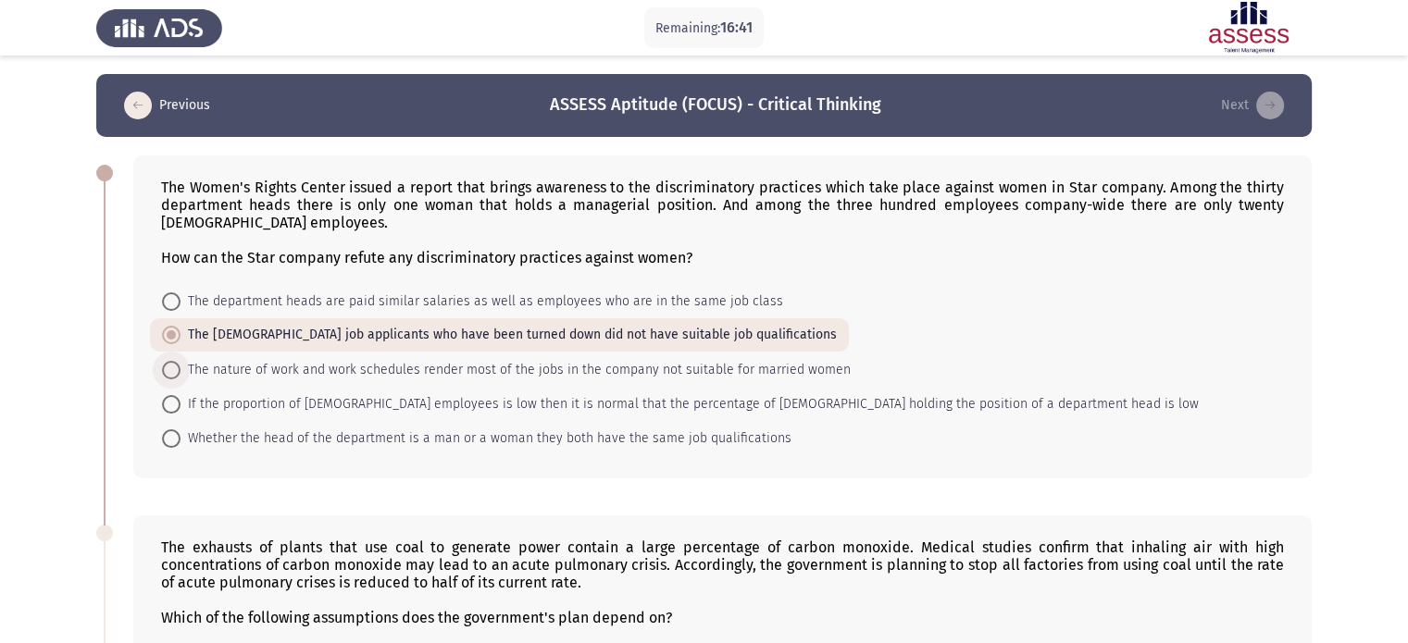
click at [607, 370] on span "The nature of work and work schedules render most of the jobs in the company no…" at bounding box center [515, 370] width 670 height 22
click at [180, 370] on input "The nature of work and work schedules render most of the jobs in the company no…" at bounding box center [171, 370] width 19 height 19
radio input "true"
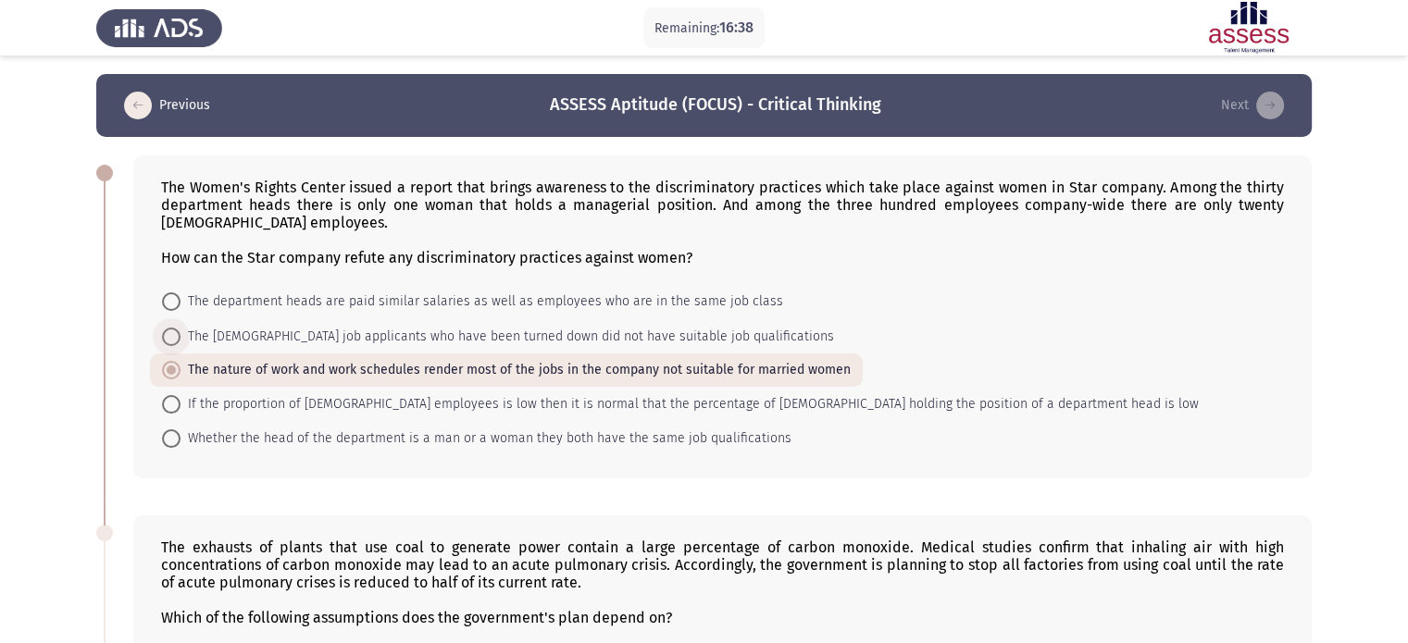
click at [689, 341] on span "The [DEMOGRAPHIC_DATA] job applicants who have been turned down did not have su…" at bounding box center [506, 337] width 653 height 22
click at [180, 341] on input "The [DEMOGRAPHIC_DATA] job applicants who have been turned down did not have su…" at bounding box center [171, 337] width 19 height 19
radio input "true"
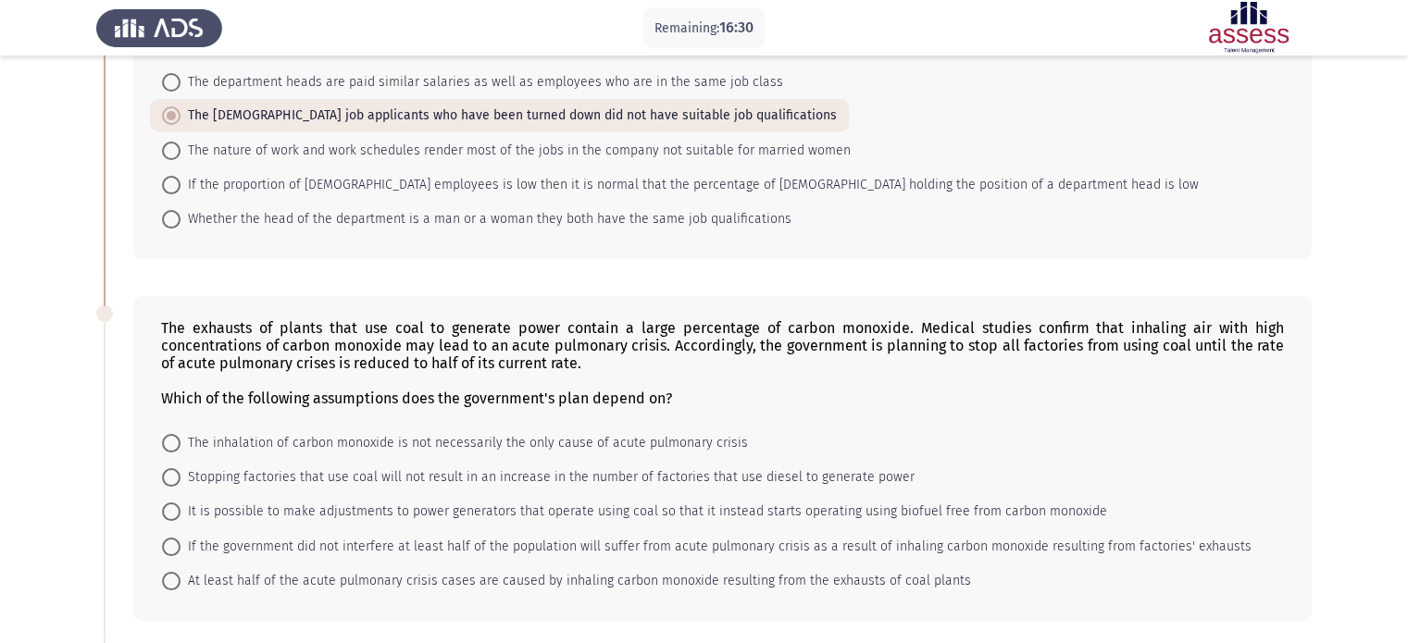
scroll to position [259, 0]
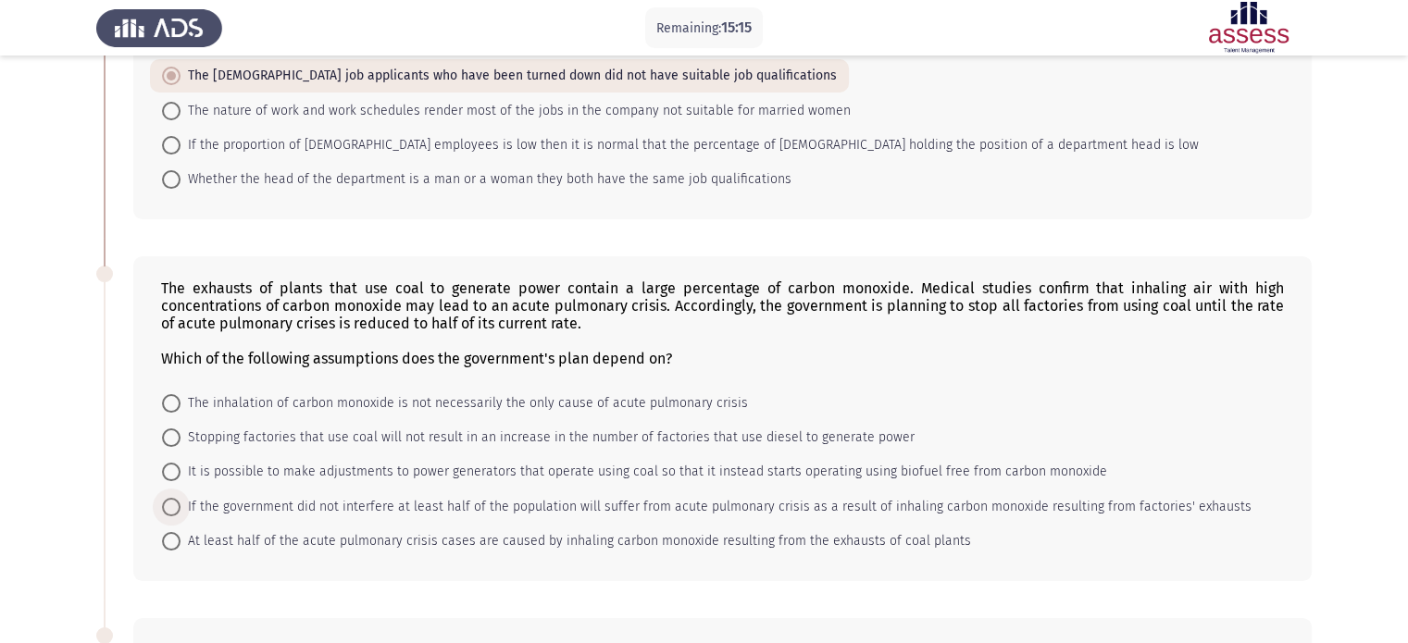
click at [967, 509] on span "If the government did not interfere at least half of the population will suffer…" at bounding box center [715, 507] width 1071 height 22
click at [180, 509] on input "If the government did not interfere at least half of the population will suffer…" at bounding box center [171, 507] width 19 height 19
radio input "true"
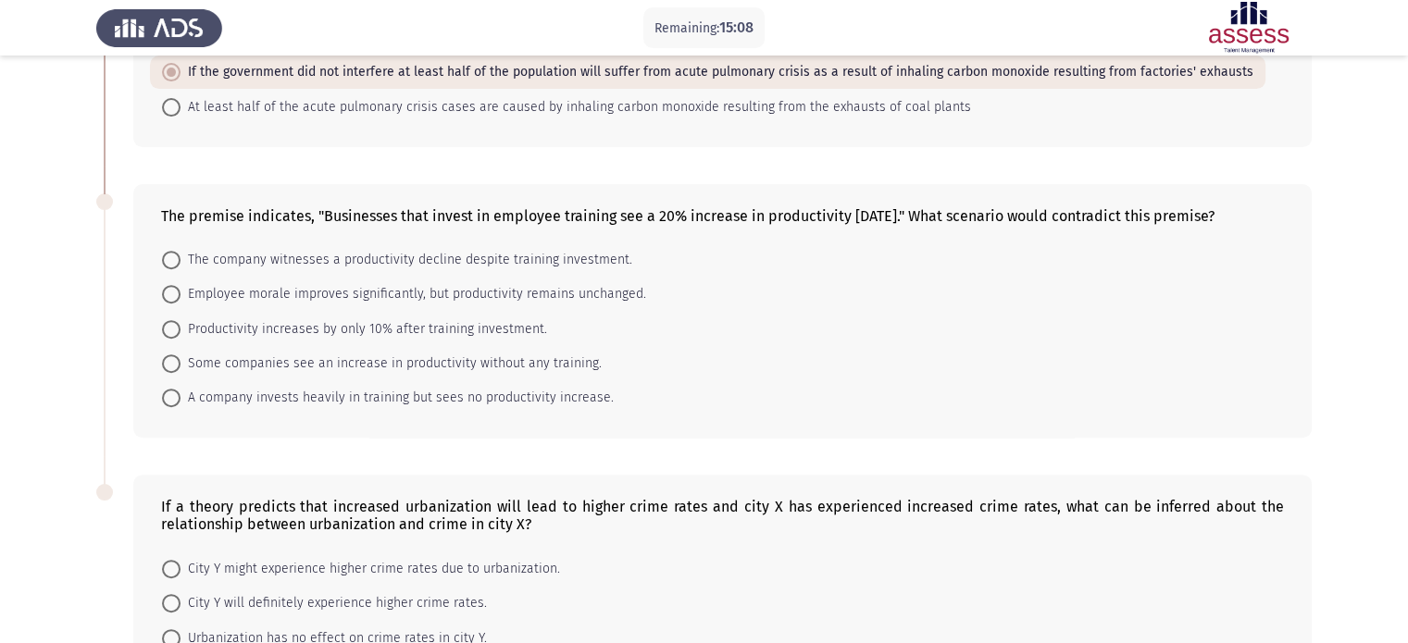
scroll to position [696, 0]
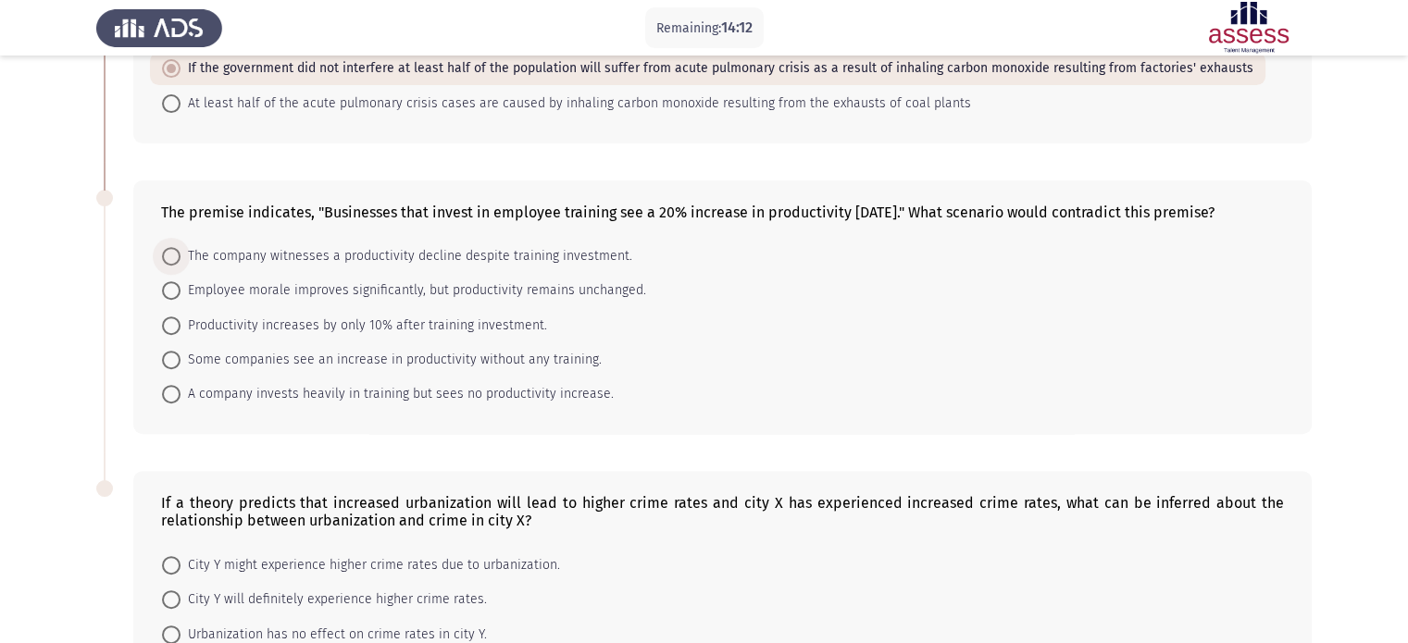
click at [526, 267] on span "The company witnesses a productivity decline despite training investment." at bounding box center [406, 256] width 452 height 22
click at [180, 266] on input "The company witnesses a productivity decline despite training investment." at bounding box center [171, 256] width 19 height 19
radio input "true"
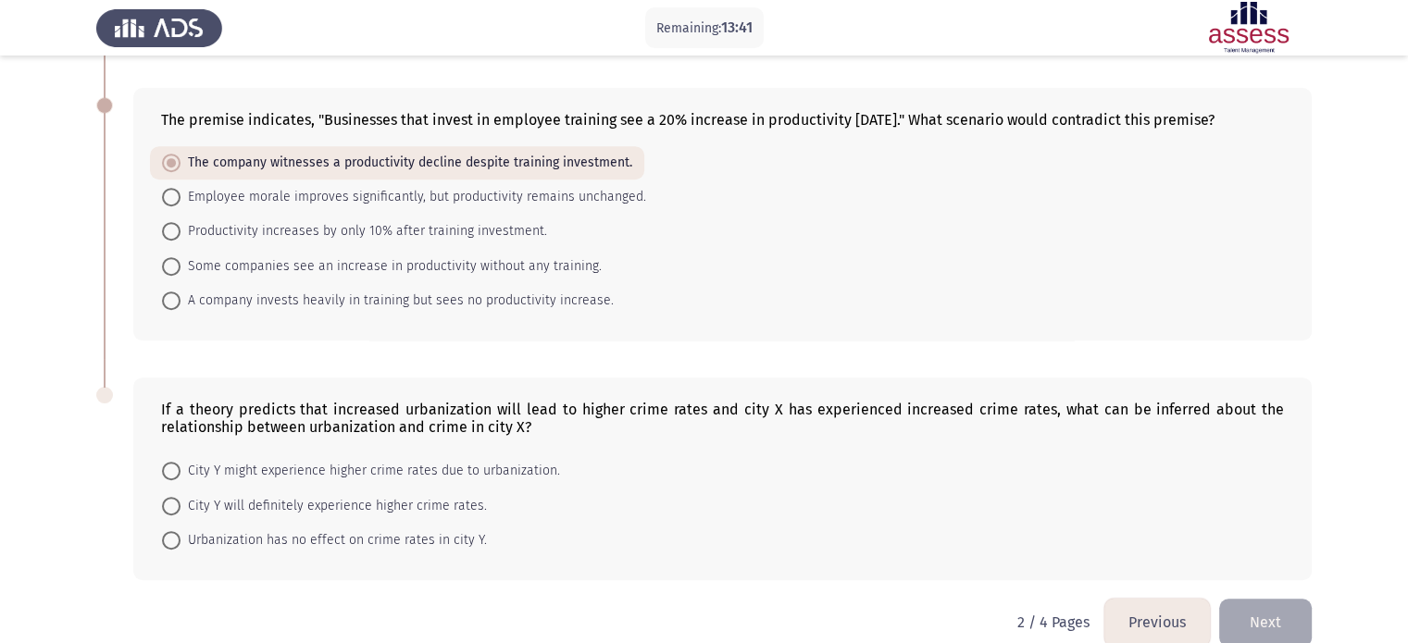
scroll to position [807, 0]
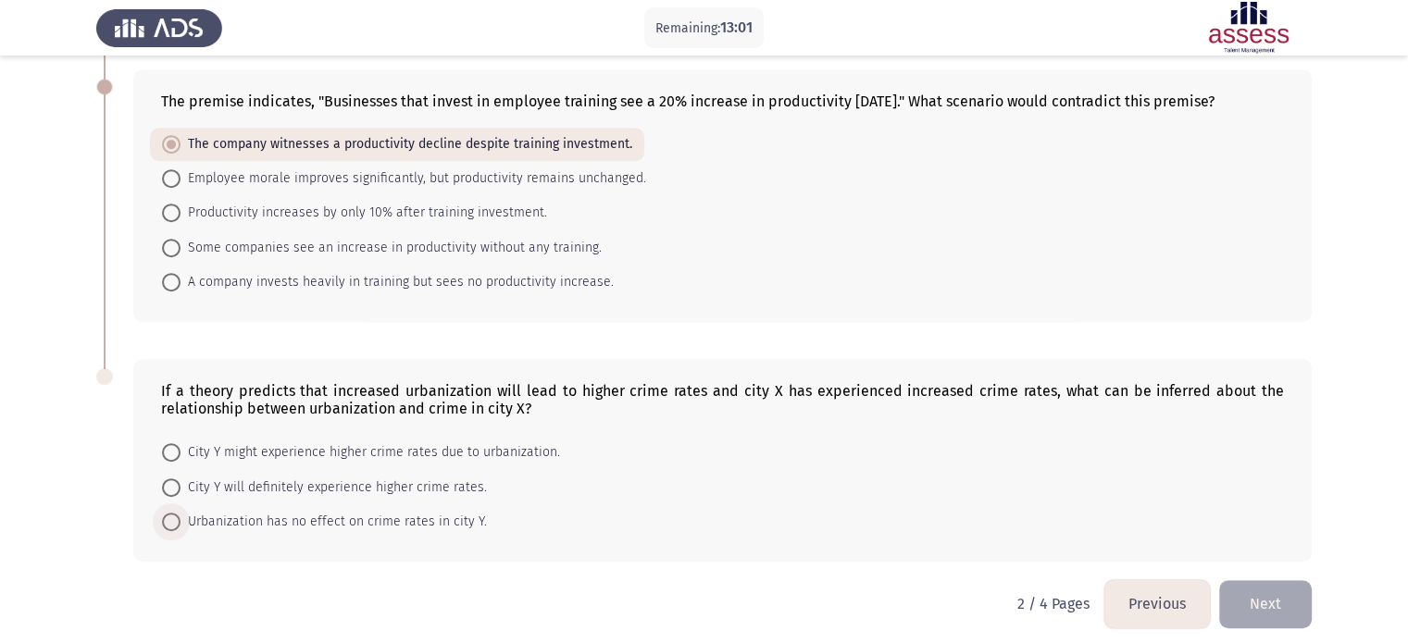
click at [441, 533] on span "Urbanization has no effect on crime rates in city Y." at bounding box center [333, 522] width 306 height 22
click at [180, 531] on input "Urbanization has no effect on crime rates in city Y." at bounding box center [171, 522] width 19 height 19
radio input "true"
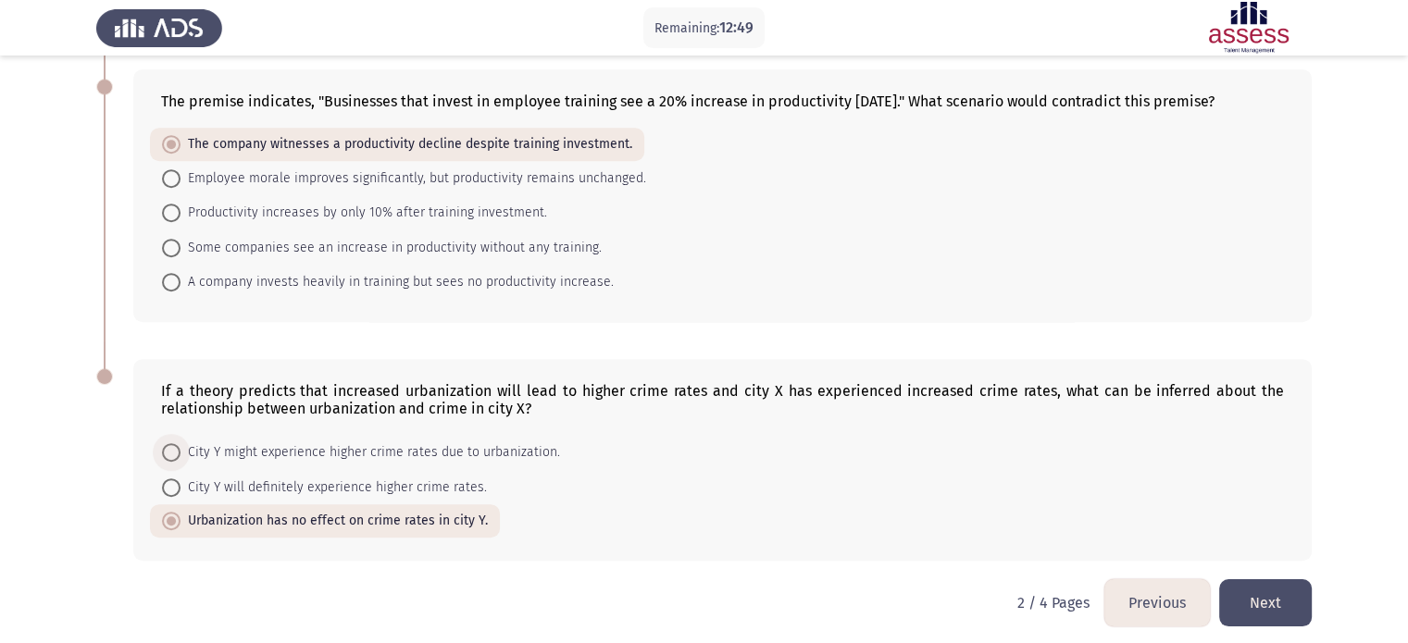
click at [429, 464] on span "City Y might experience higher crime rates due to urbanization." at bounding box center [369, 452] width 379 height 22
click at [180, 462] on input "City Y might experience higher crime rates due to urbanization." at bounding box center [171, 452] width 19 height 19
radio input "true"
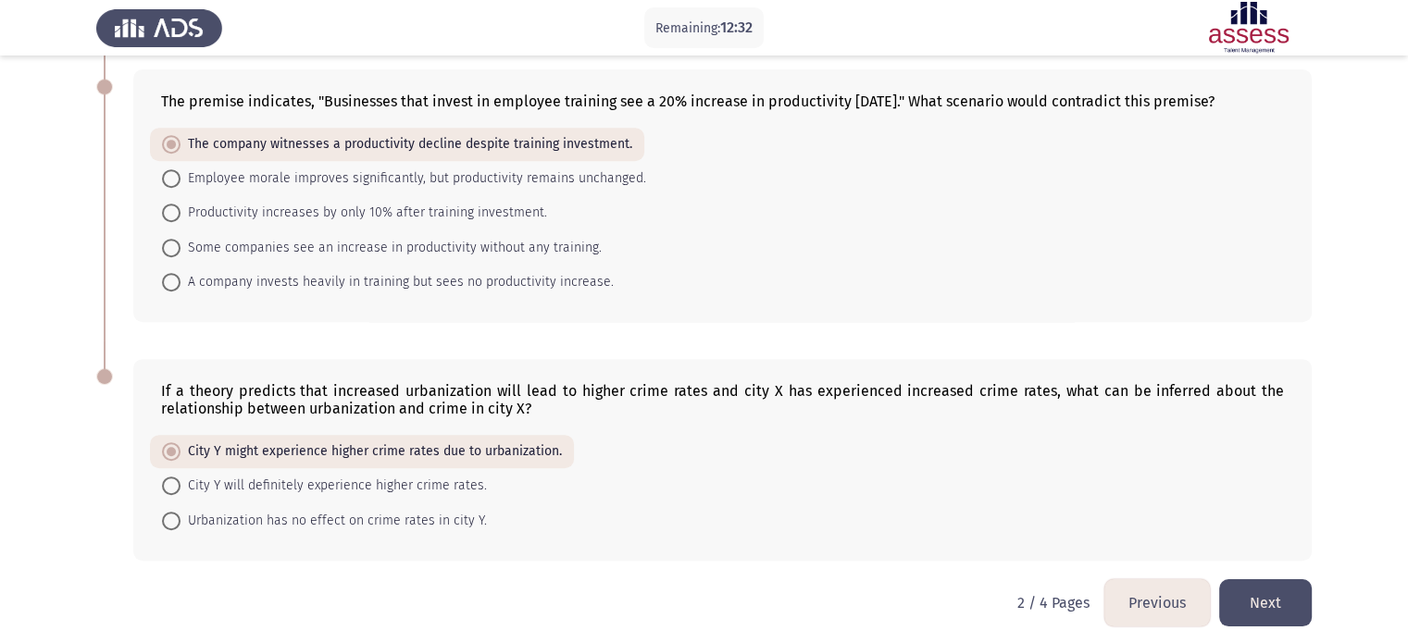
click at [1252, 627] on button "Next" at bounding box center [1265, 602] width 93 height 47
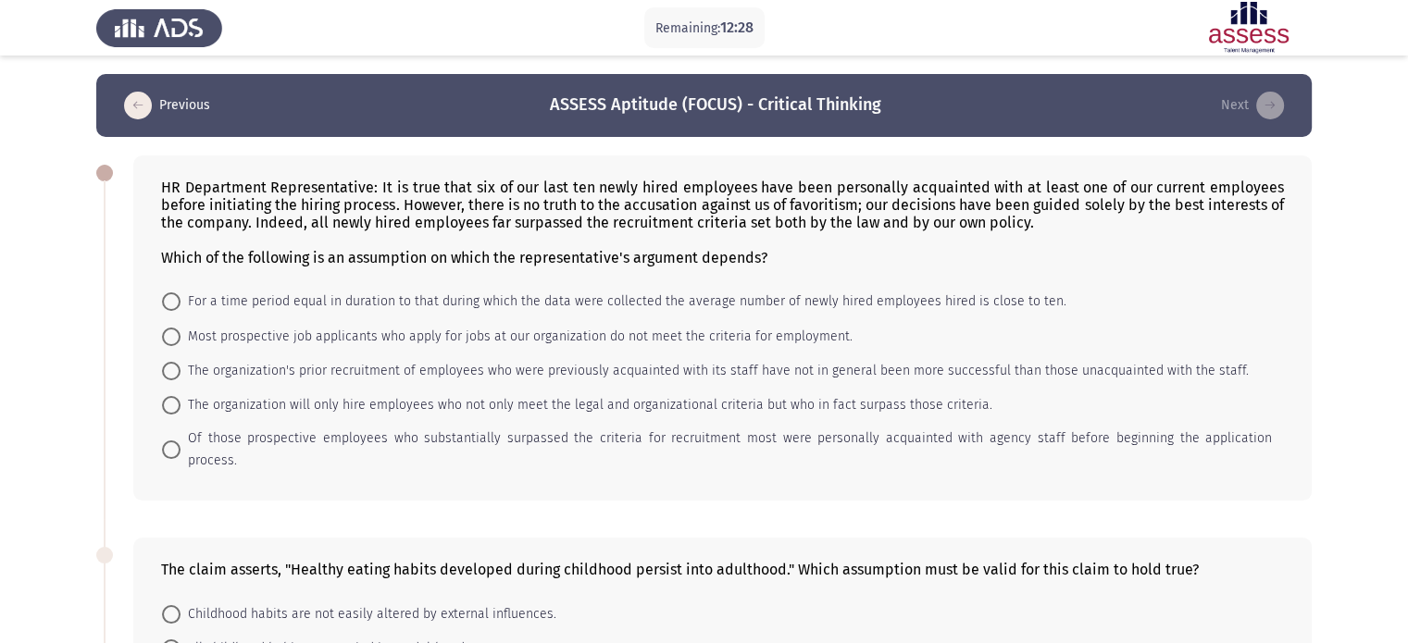
scroll to position [0, 0]
click at [1179, 432] on span "Of those prospective employees who substantially surpassed the criteria for rec…" at bounding box center [725, 450] width 1091 height 44
click at [180, 441] on input "Of those prospective employees who substantially surpassed the criteria for rec…" at bounding box center [171, 450] width 19 height 19
radio input "true"
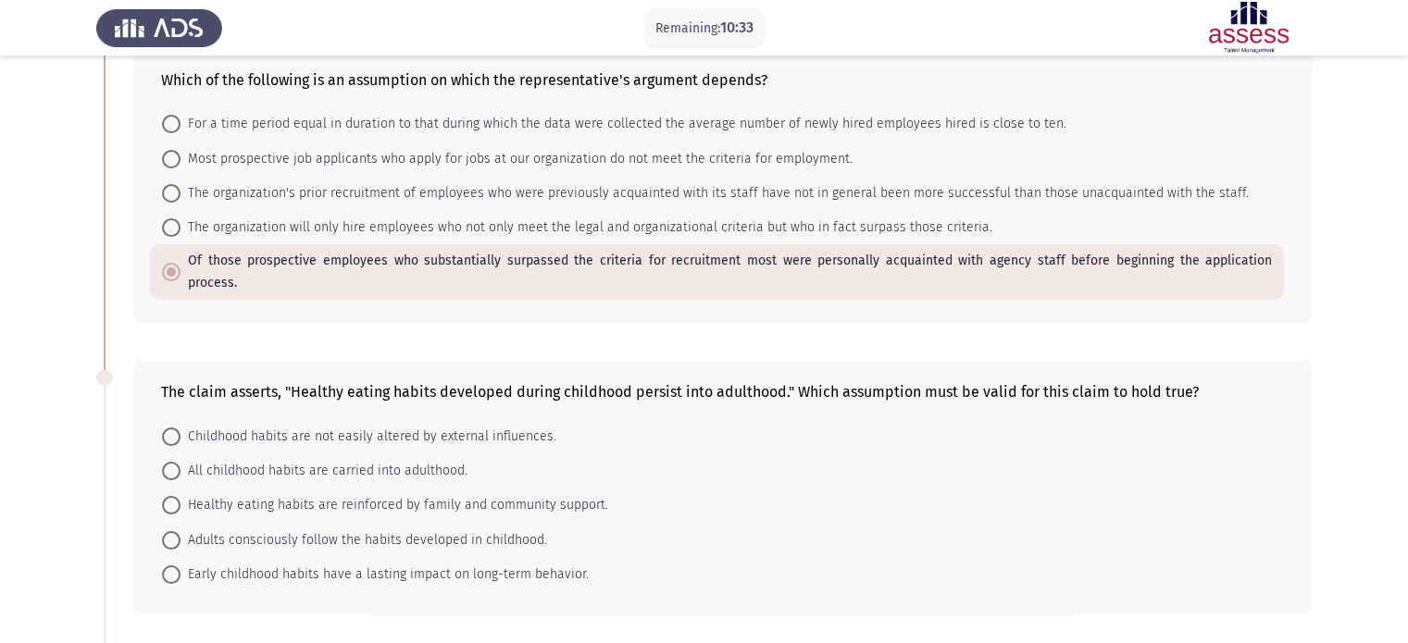
scroll to position [185, 0]
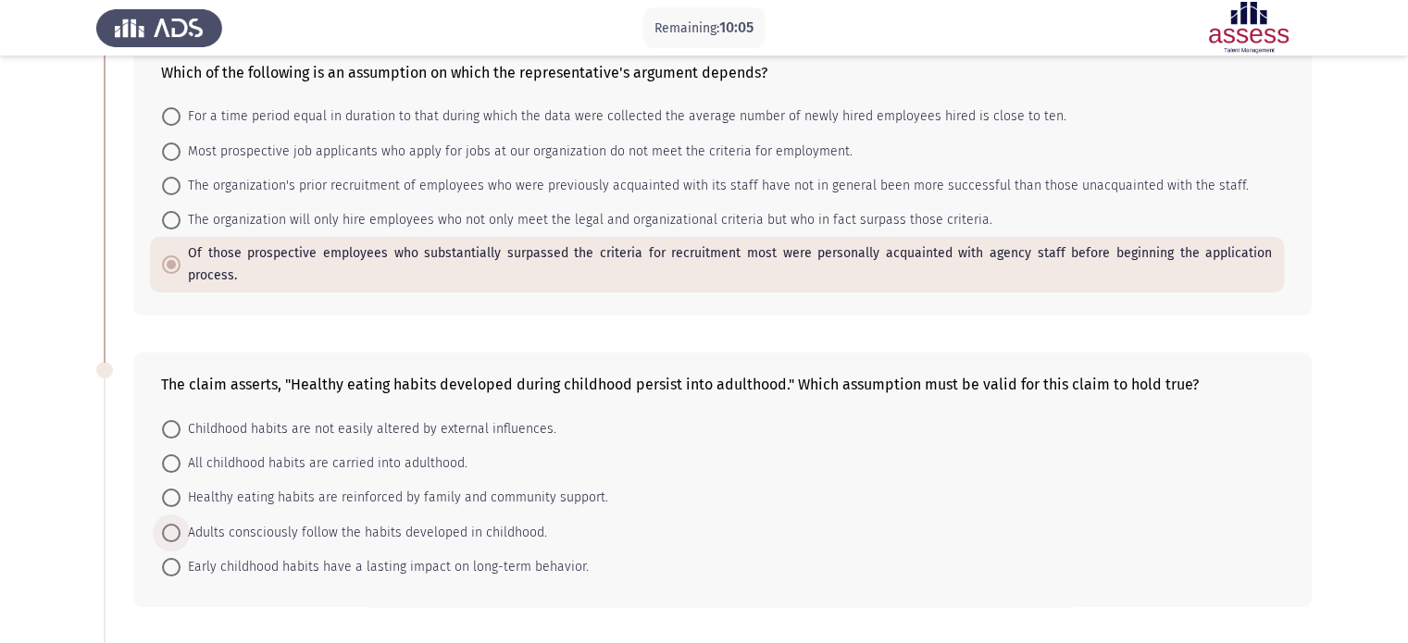
click at [492, 522] on span "Adults consciously follow the habits developed in childhood." at bounding box center [363, 533] width 367 height 22
click at [180, 524] on input "Adults consciously follow the habits developed in childhood." at bounding box center [171, 533] width 19 height 19
radio input "true"
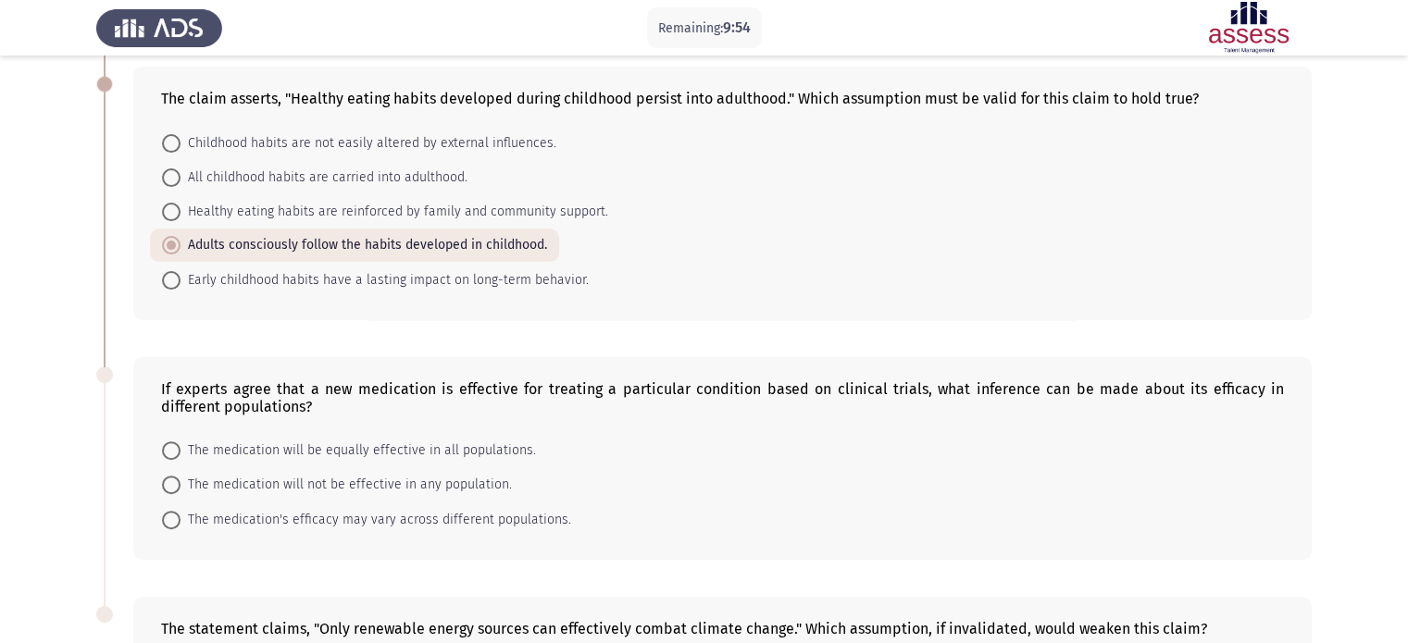
scroll to position [481, 0]
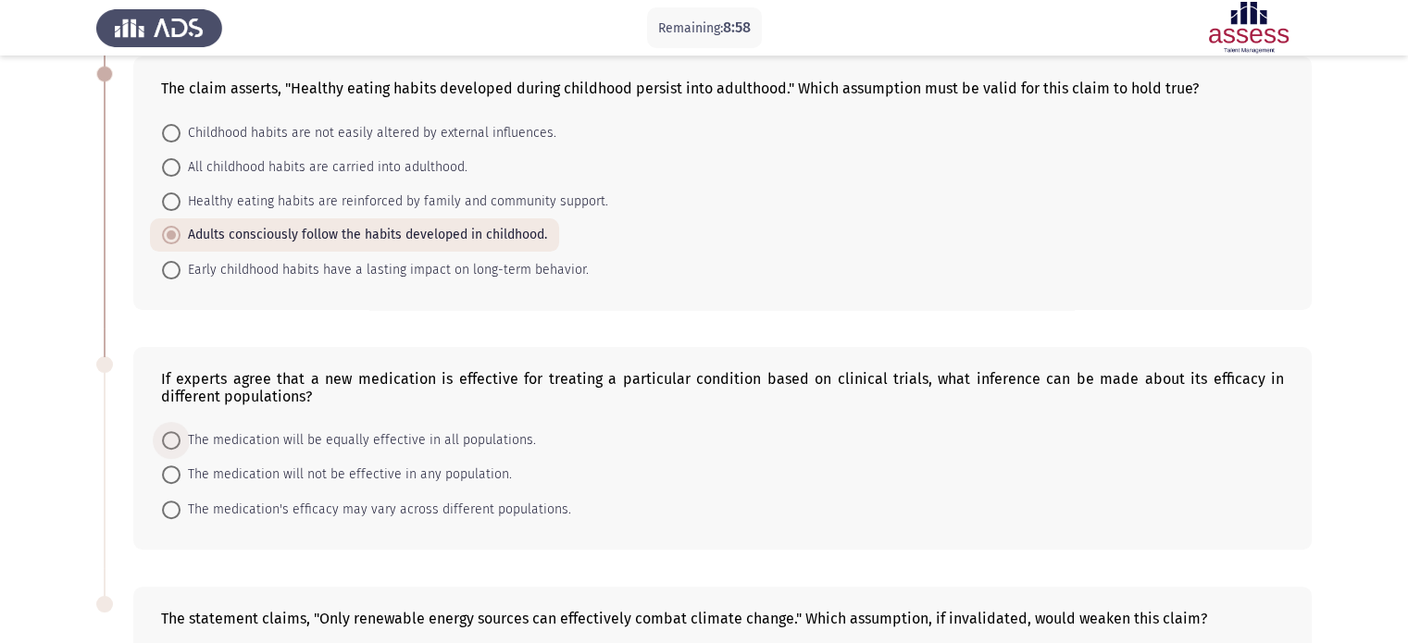
click at [513, 429] on span "The medication will be equally effective in all populations." at bounding box center [357, 440] width 355 height 22
click at [180, 431] on input "The medication will be equally effective in all populations." at bounding box center [171, 440] width 19 height 19
radio input "true"
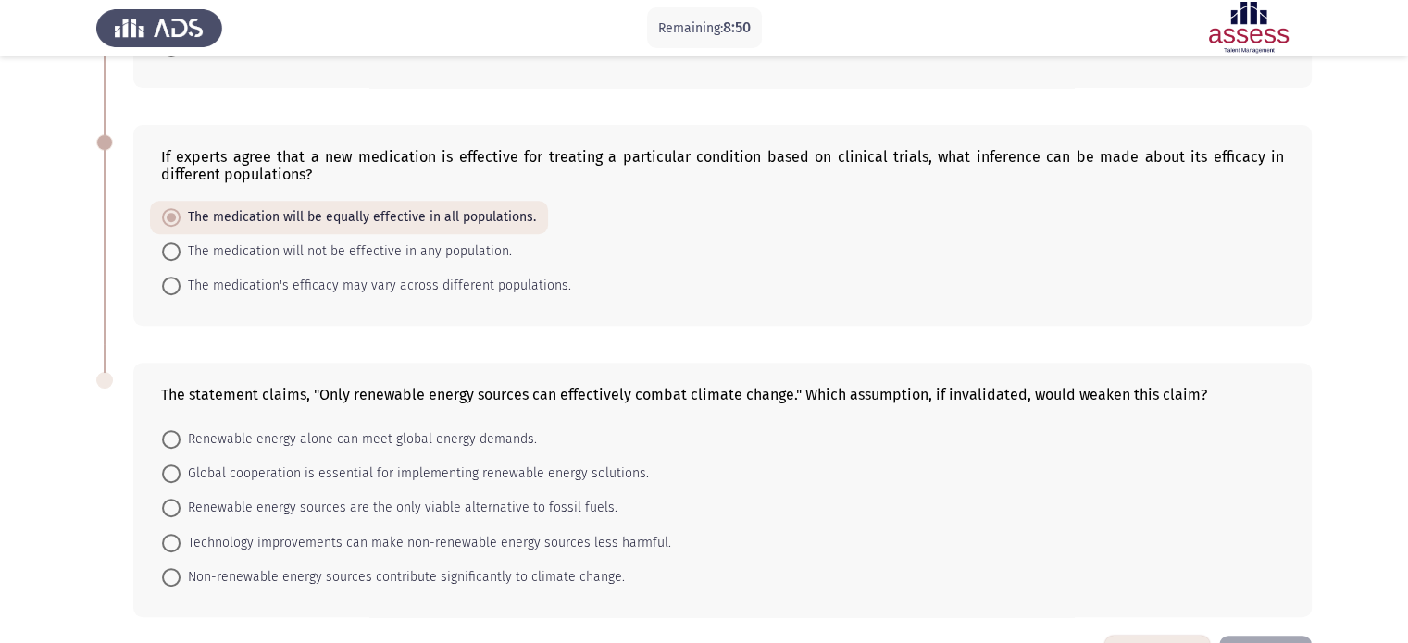
scroll to position [740, 0]
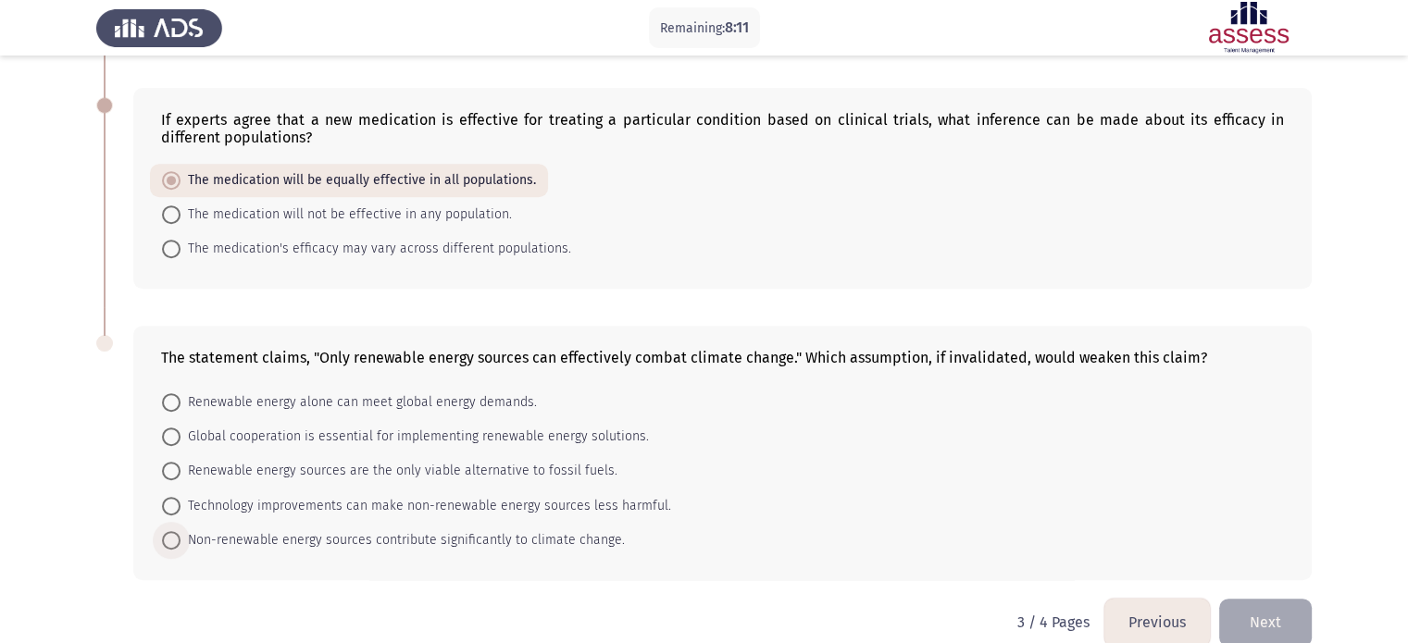
click at [512, 529] on span "Non-renewable energy sources contribute significantly to climate change." at bounding box center [402, 540] width 444 height 22
click at [180, 531] on input "Non-renewable energy sources contribute significantly to climate change." at bounding box center [171, 540] width 19 height 19
radio input "true"
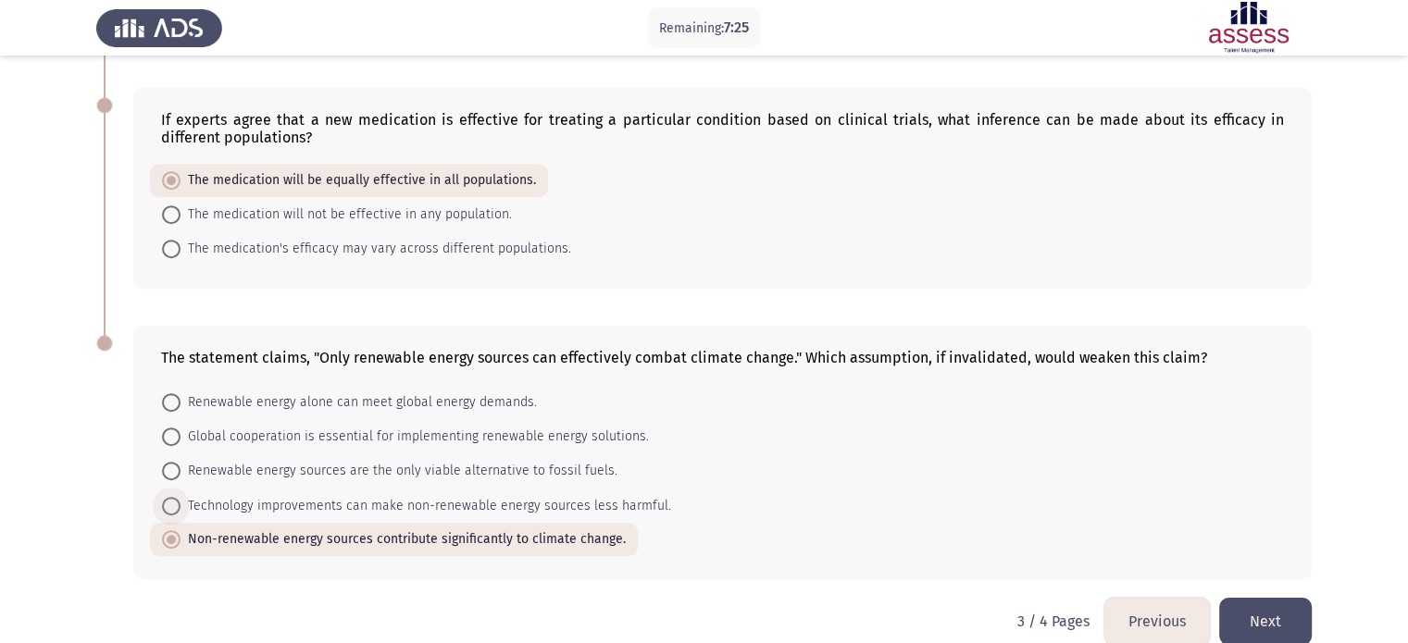
click at [553, 495] on span "Technology improvements can make non-renewable energy sources less harmful." at bounding box center [425, 506] width 491 height 22
click at [180, 497] on input "Technology improvements can make non-renewable energy sources less harmful." at bounding box center [171, 506] width 19 height 19
radio input "true"
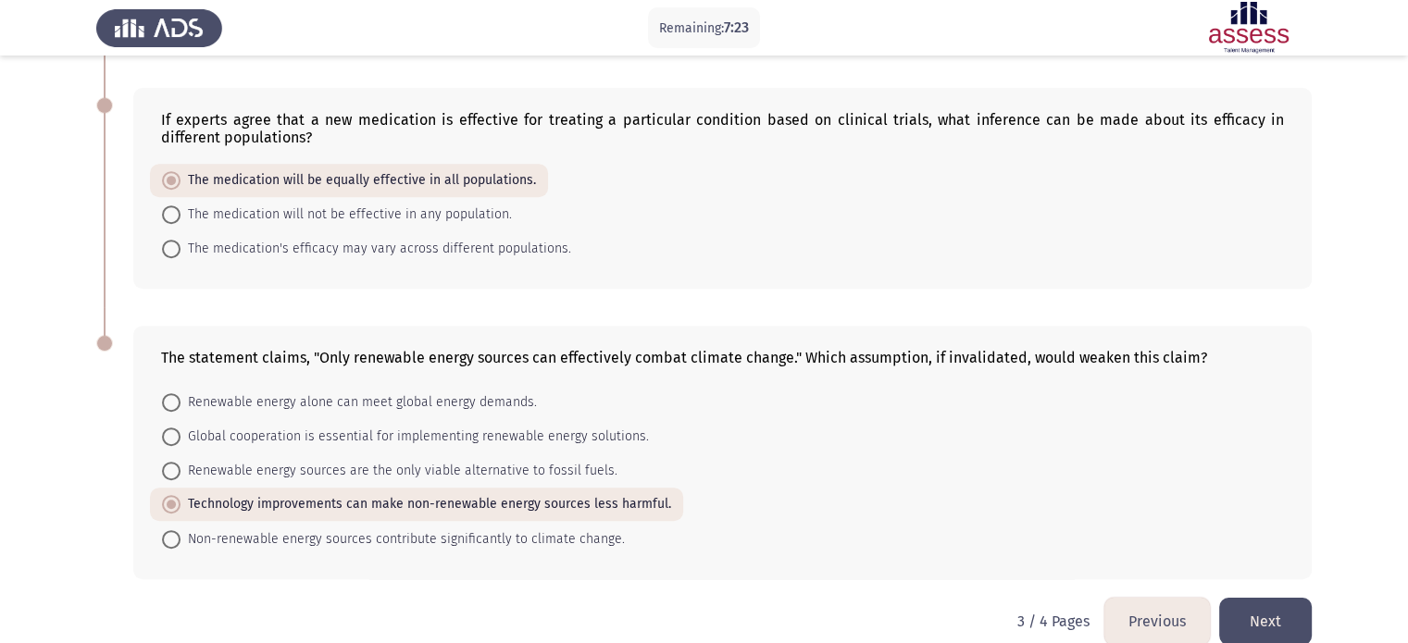
click at [1288, 598] on button "Next" at bounding box center [1265, 621] width 93 height 47
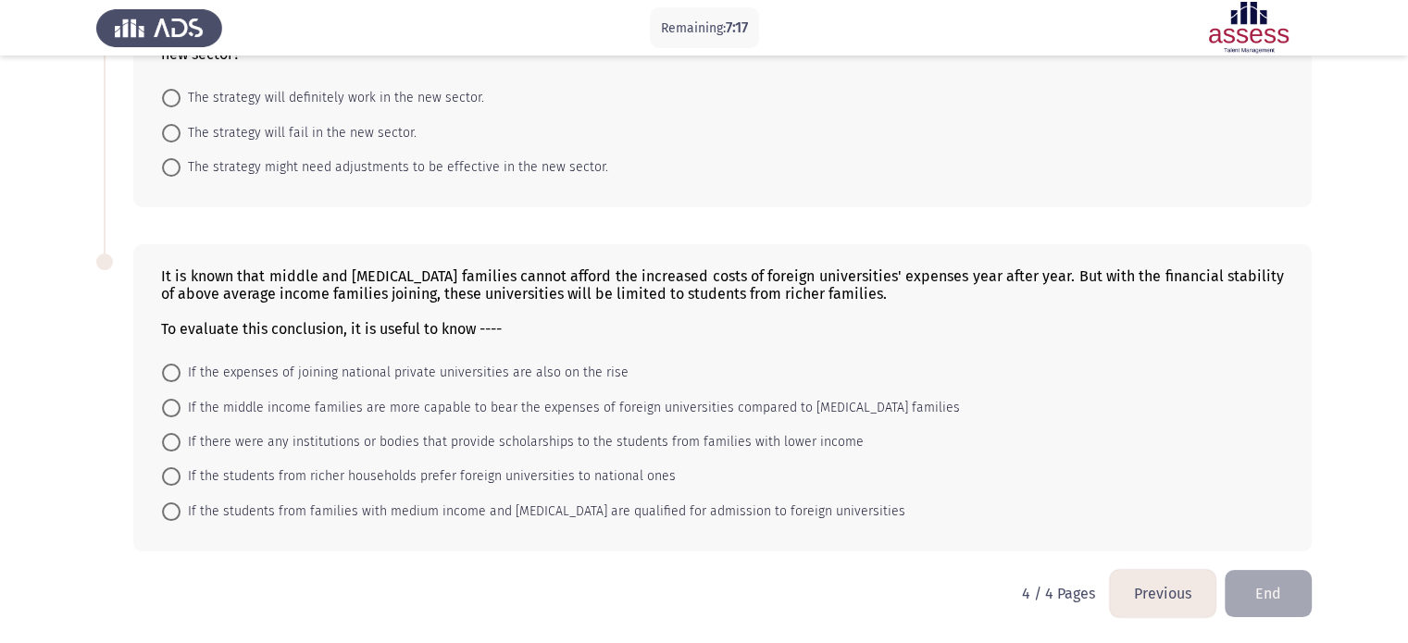
scroll to position [0, 0]
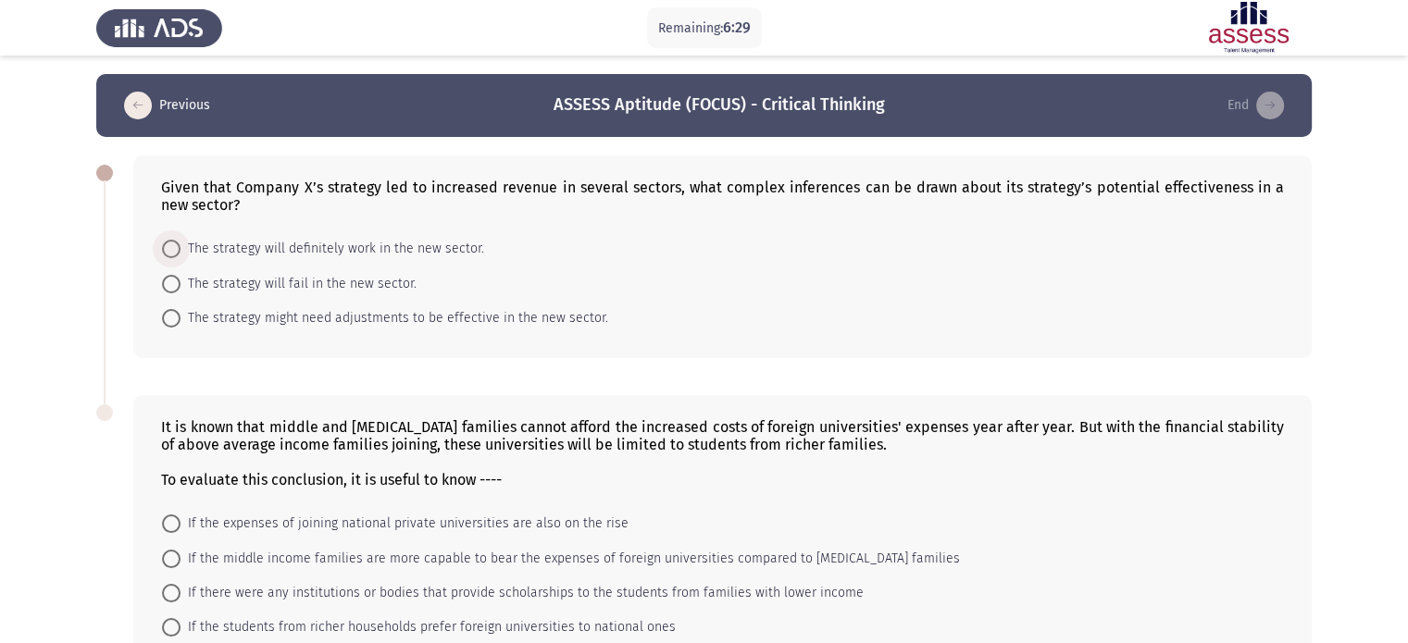
click at [405, 242] on span "The strategy will definitely work in the new sector." at bounding box center [332, 249] width 304 height 22
click at [180, 242] on input "The strategy will definitely work in the new sector." at bounding box center [171, 249] width 19 height 19
radio input "true"
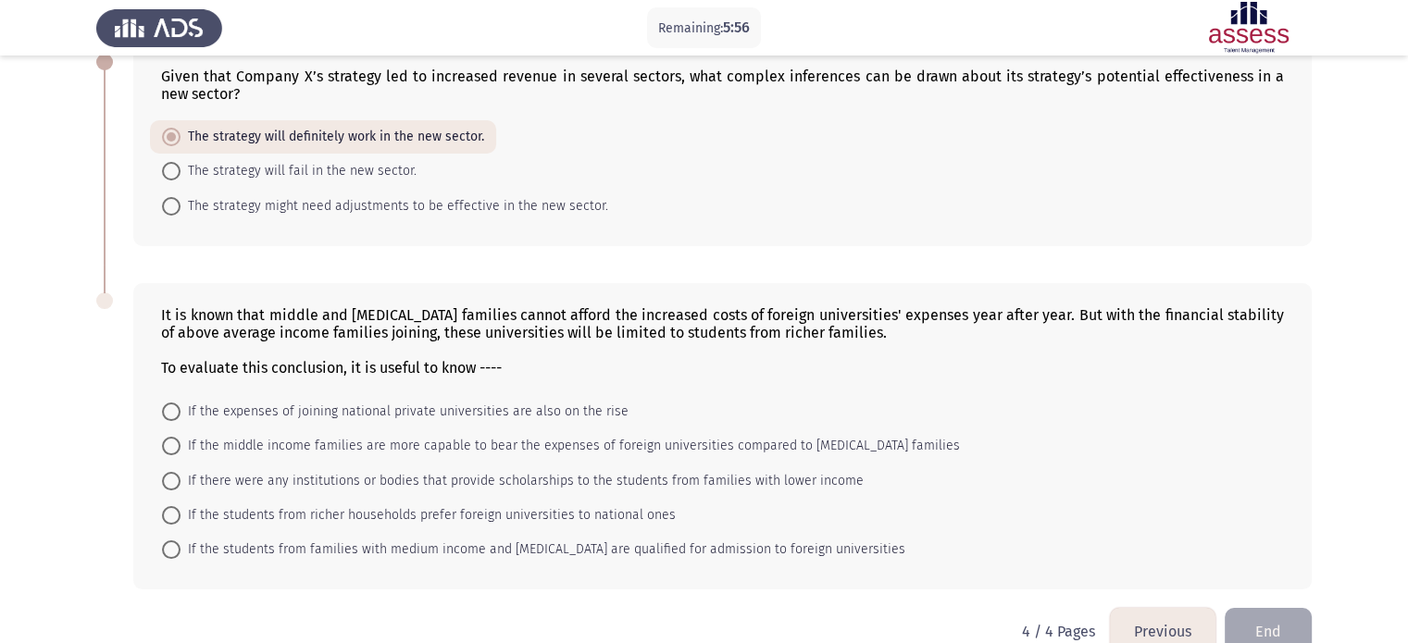
scroll to position [148, 0]
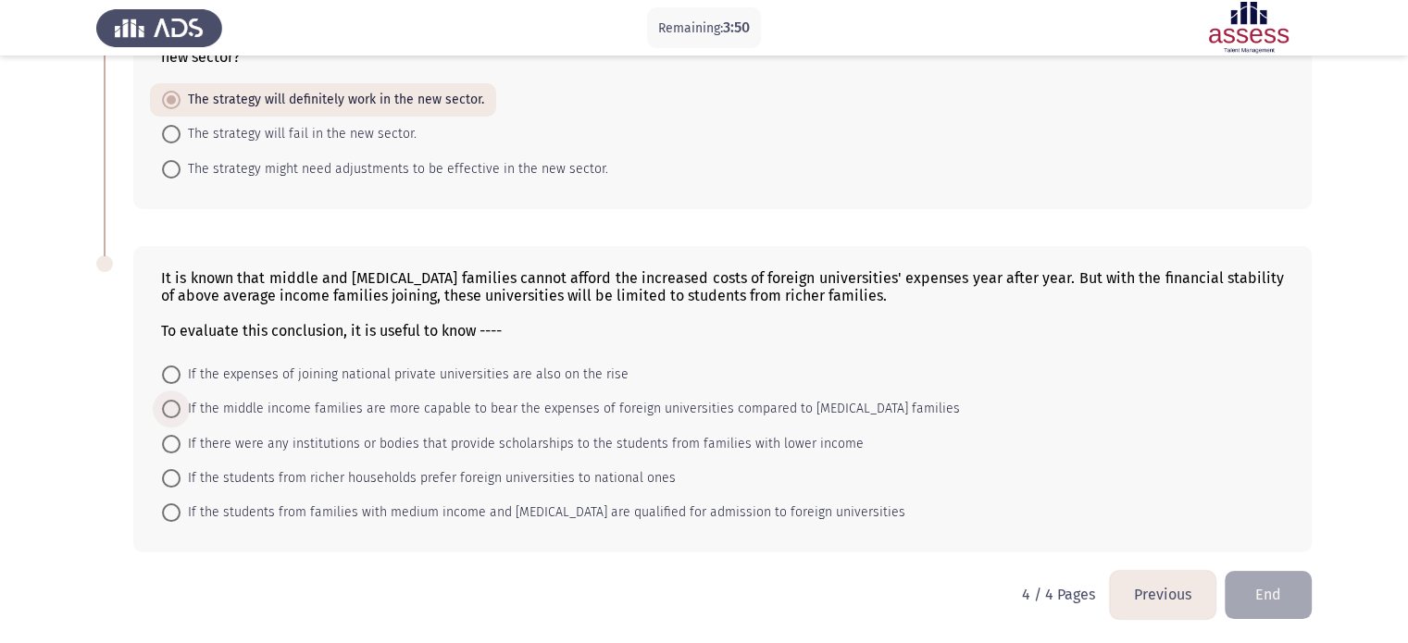
click at [757, 408] on span "If the middle income families are more capable to bear the expenses of foreign …" at bounding box center [569, 409] width 779 height 22
click at [180, 408] on input "If the middle income families are more capable to bear the expenses of foreign …" at bounding box center [171, 409] width 19 height 19
radio input "true"
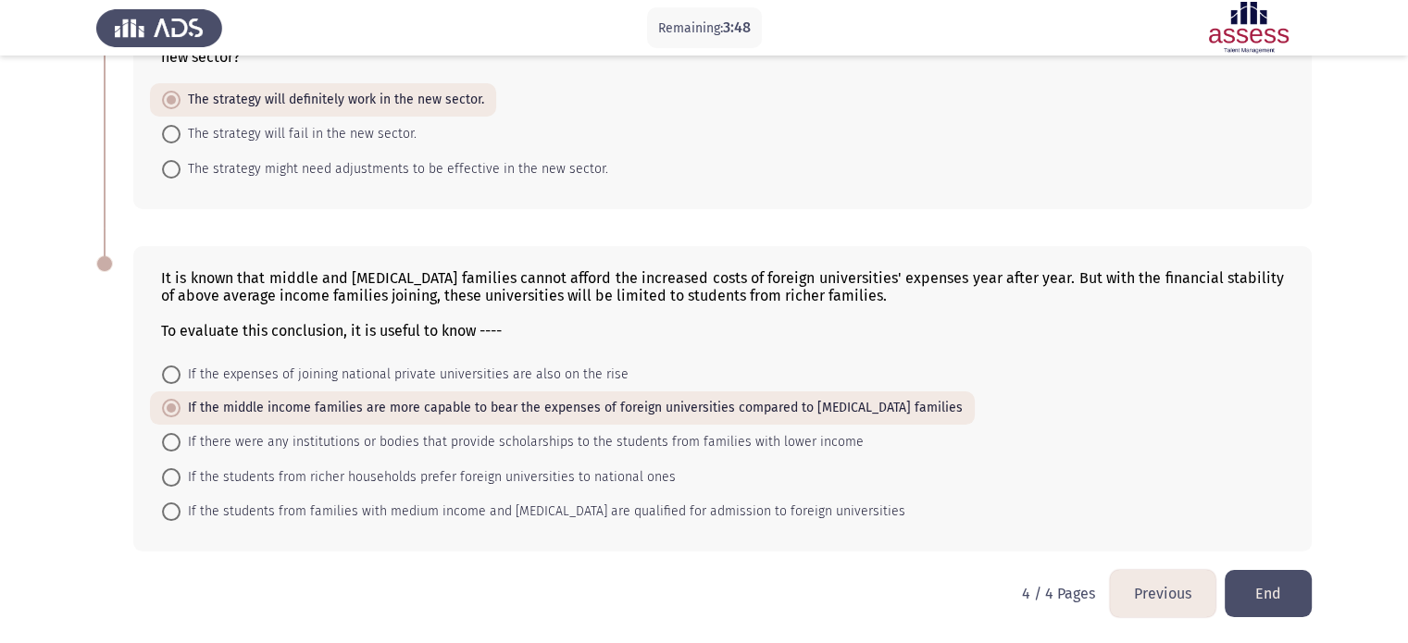
click at [1265, 587] on button "End" at bounding box center [1268, 593] width 87 height 47
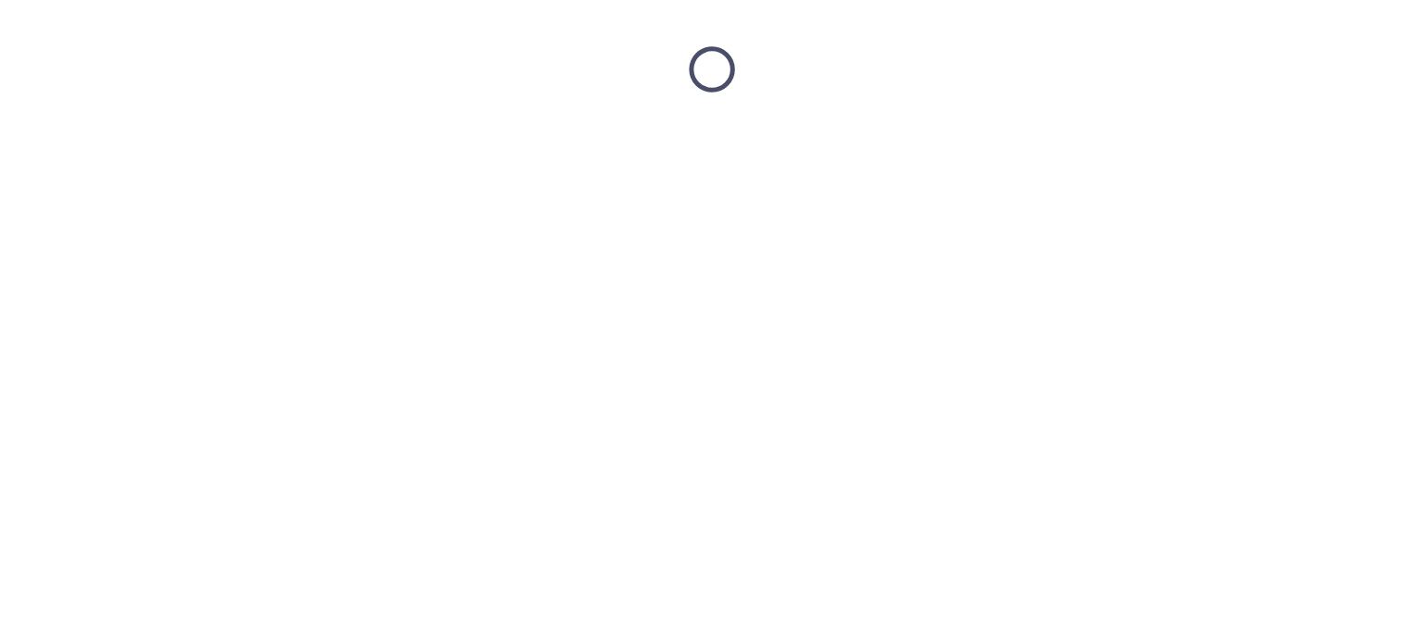
scroll to position [0, 0]
